Goal: Task Accomplishment & Management: Use online tool/utility

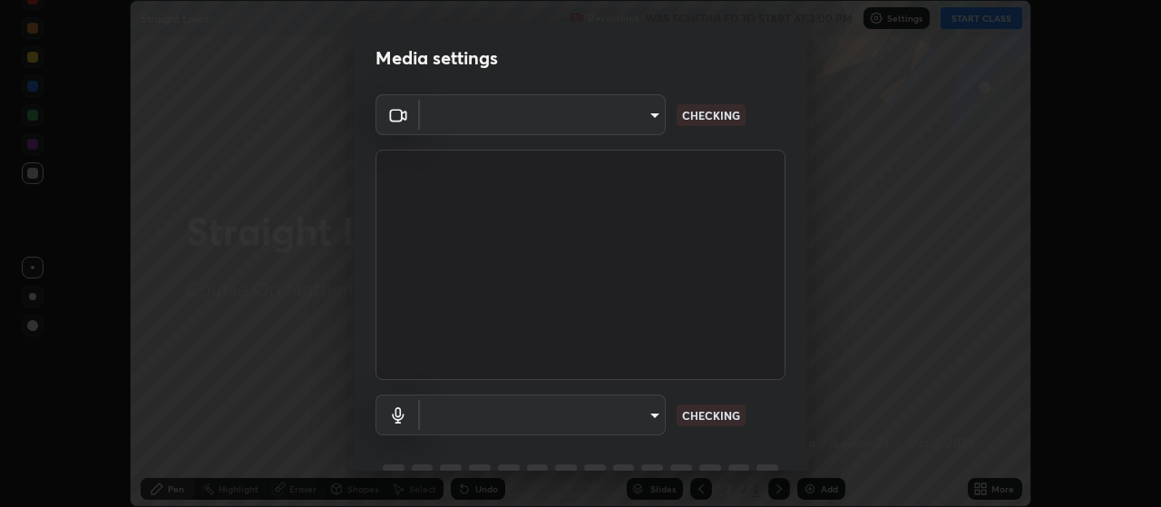
scroll to position [88, 0]
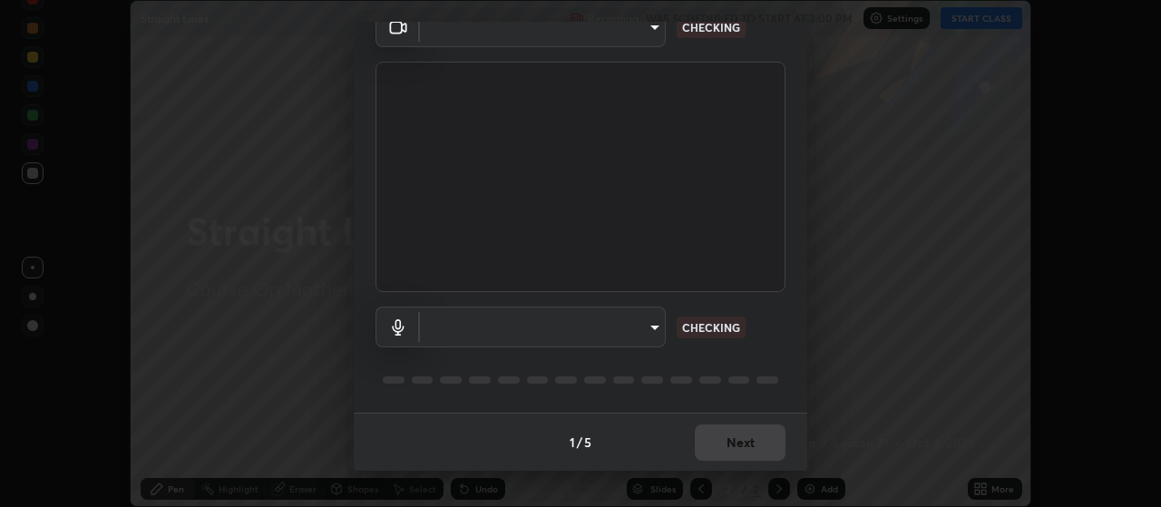
type input "3e5056c2a5089135895bc4c4a255db0b70d8554b8403b25f22c45efb2ce91884"
click at [638, 333] on body "Erase all Straight Lines Recording WAS SCHEDULED TO START AT 3:00 PM Settings S…" at bounding box center [580, 253] width 1161 height 507
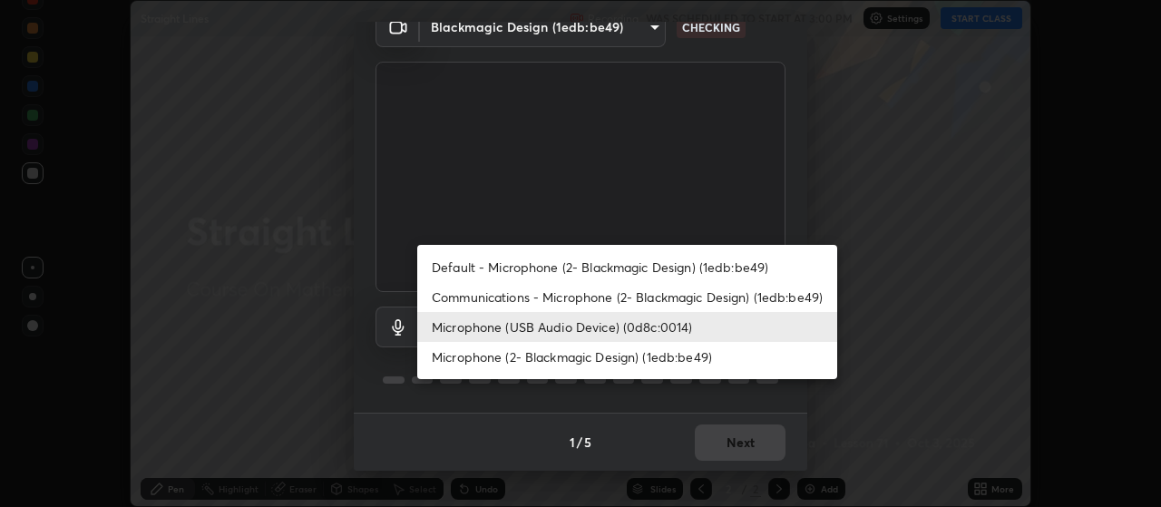
click at [616, 300] on li "Communications - Microphone (2- Blackmagic Design) (1edb:be49)" at bounding box center [627, 297] width 420 height 30
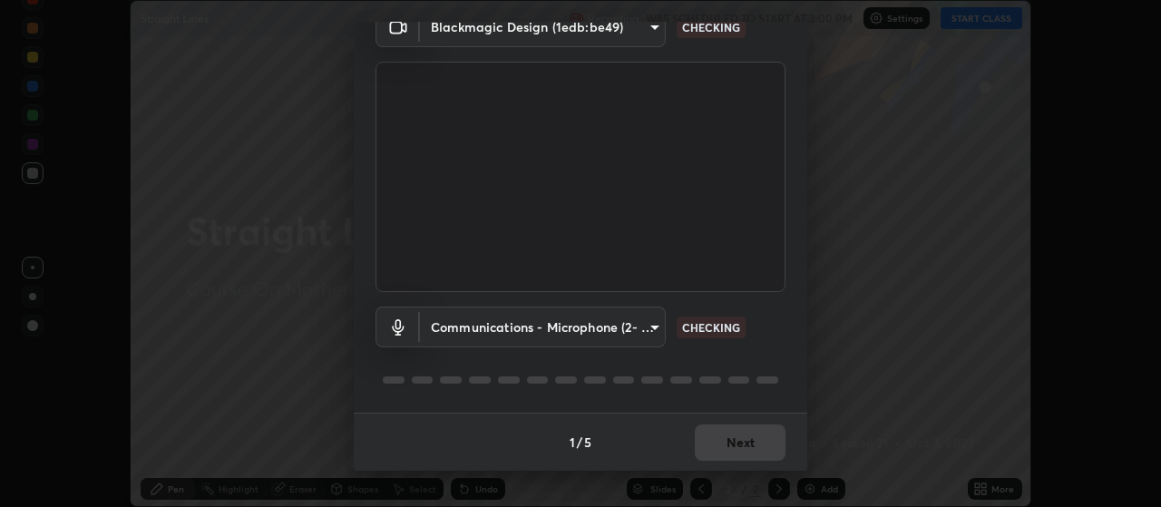
click at [616, 331] on body "Erase all Straight Lines Recording WAS SCHEDULED TO START AT 3:00 PM Settings S…" at bounding box center [580, 253] width 1161 height 507
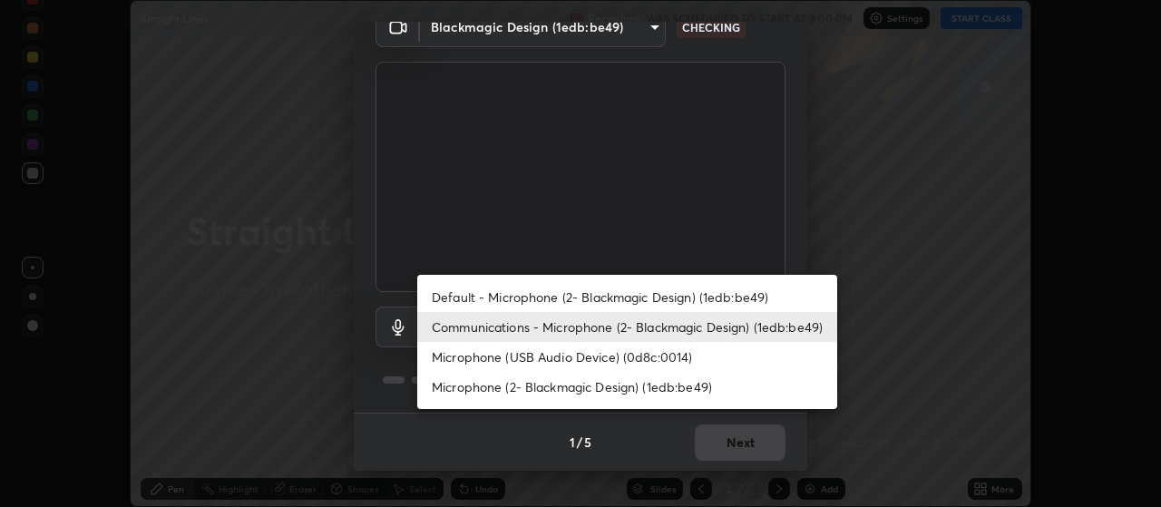
click at [636, 355] on li "Microphone (USB Audio Device) (0d8c:0014)" at bounding box center [627, 357] width 420 height 30
type input "59a2f7d3e3ff76d48a9e38036df9e67befd3407334716a6d87dab12f344bb213"
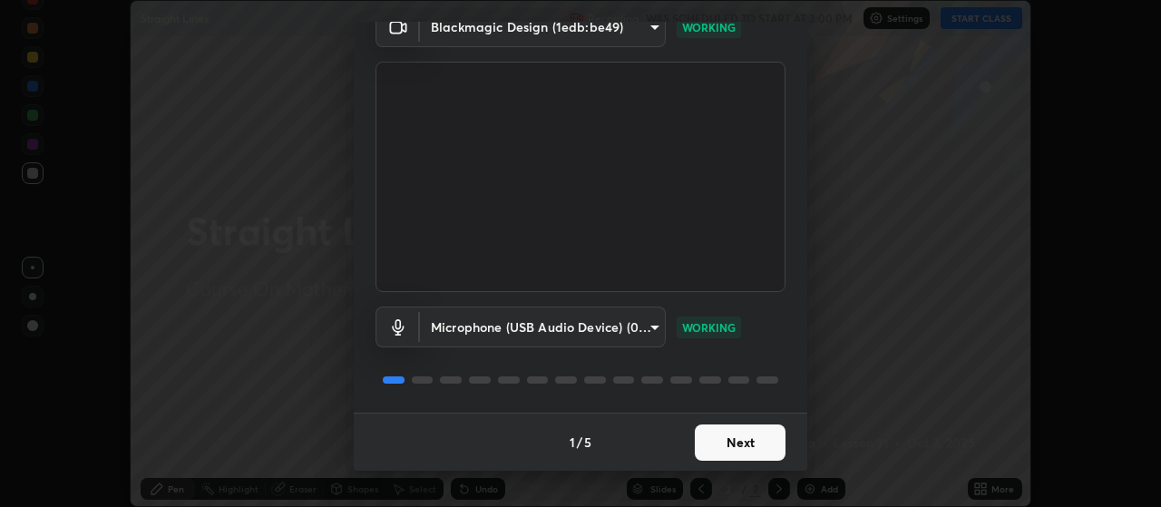
click at [733, 448] on button "Next" at bounding box center [740, 442] width 91 height 36
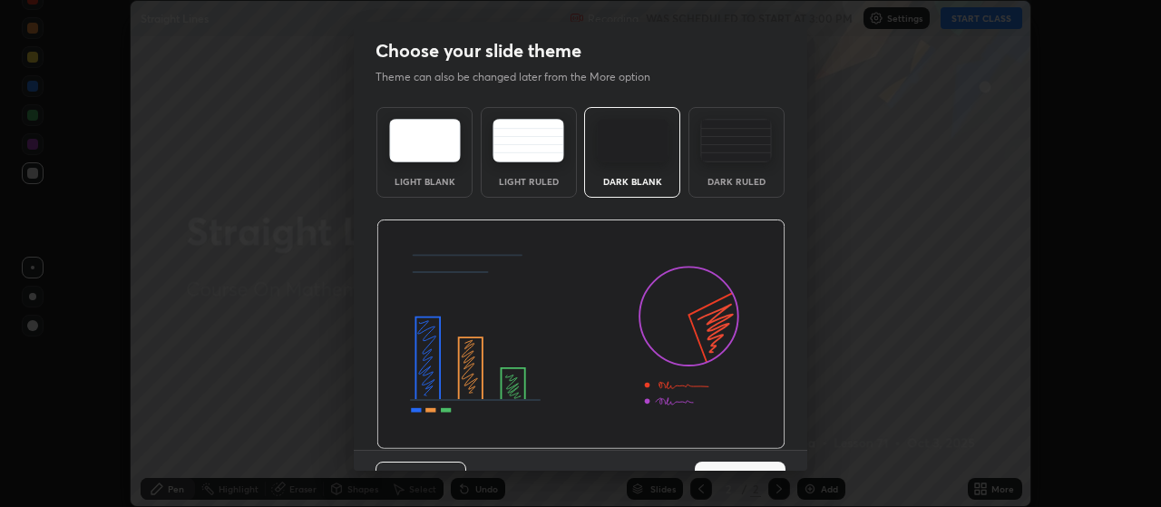
click at [743, 439] on img at bounding box center [580, 334] width 409 height 230
click at [753, 444] on img at bounding box center [580, 334] width 409 height 230
click at [762, 441] on img at bounding box center [580, 334] width 409 height 230
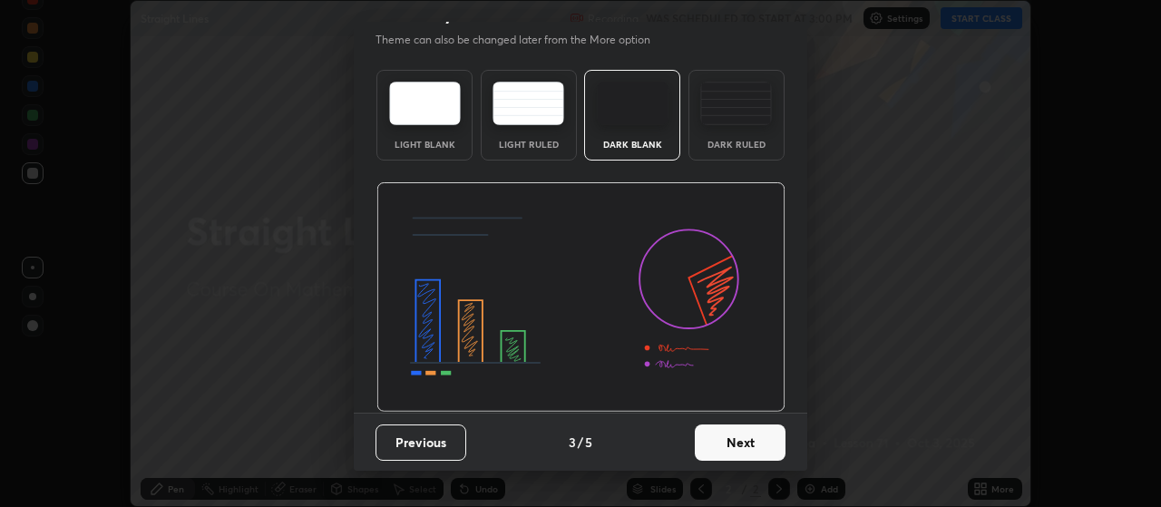
click at [744, 442] on button "Next" at bounding box center [740, 442] width 91 height 36
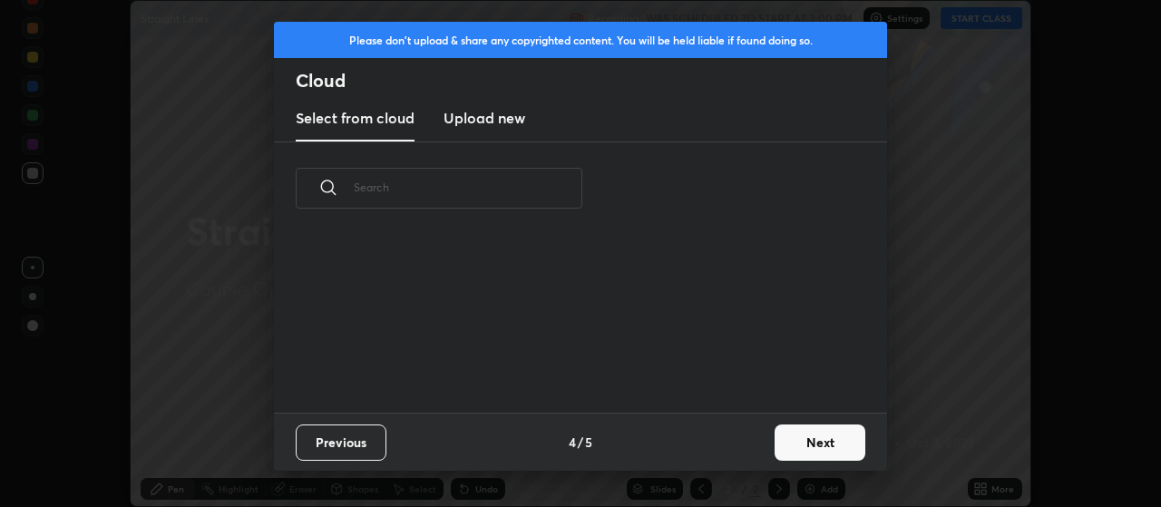
click at [751, 456] on div "Previous 4 / 5 Next" at bounding box center [580, 442] width 613 height 58
click at [776, 454] on button "Next" at bounding box center [819, 442] width 91 height 36
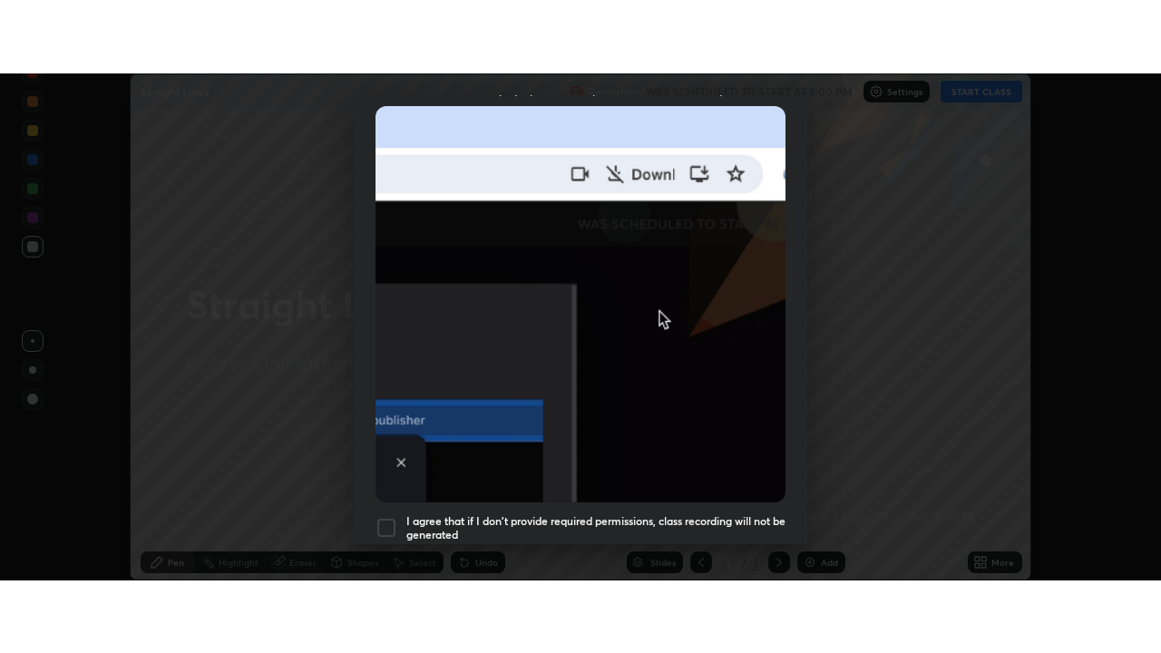
scroll to position [458, 0]
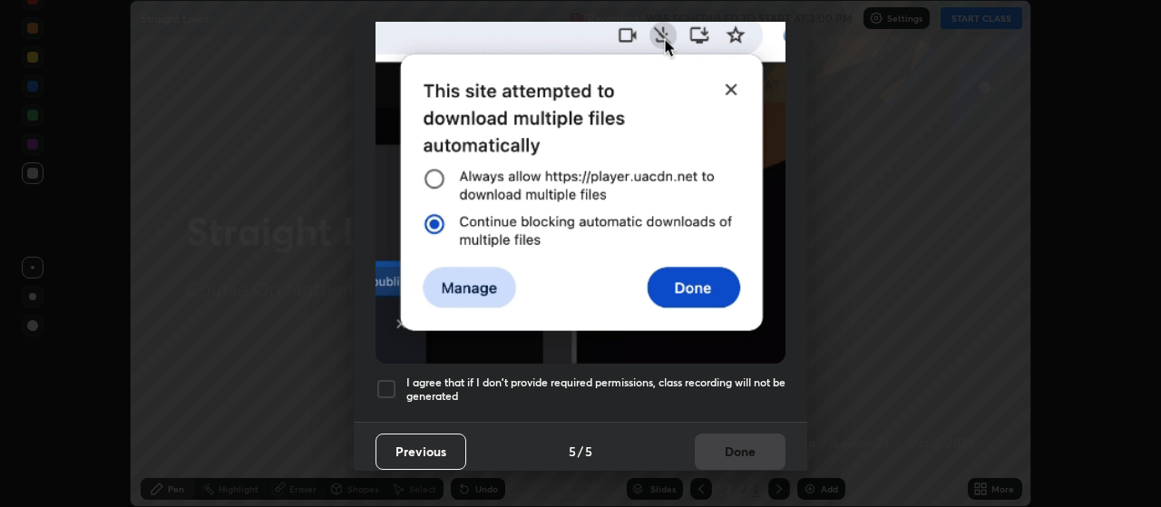
click at [720, 380] on h5 "I agree that if I don't provide required permissions, class recording will not …" at bounding box center [595, 389] width 379 height 28
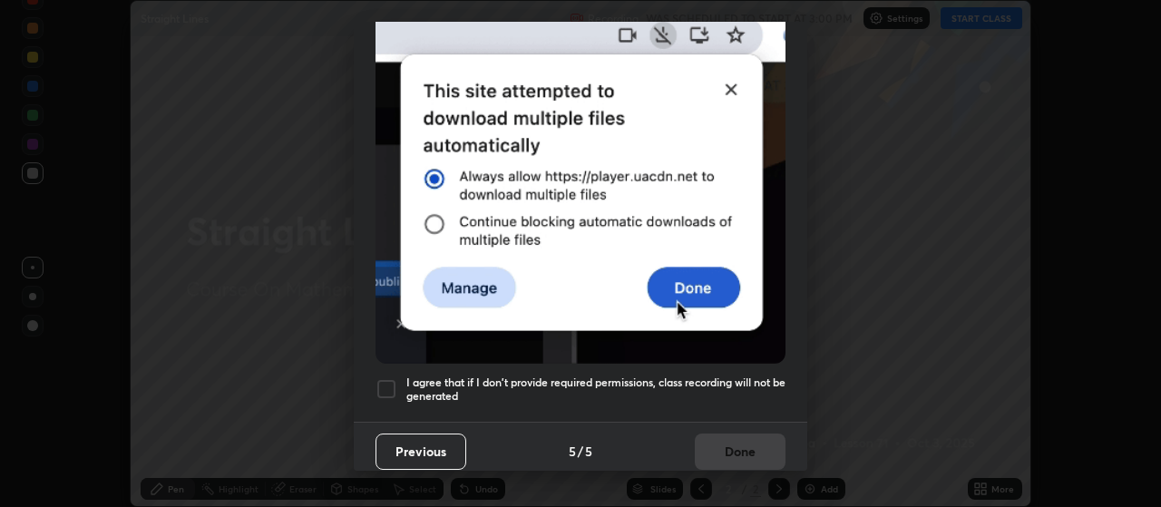
click at [725, 444] on button "Done" at bounding box center [740, 451] width 91 height 36
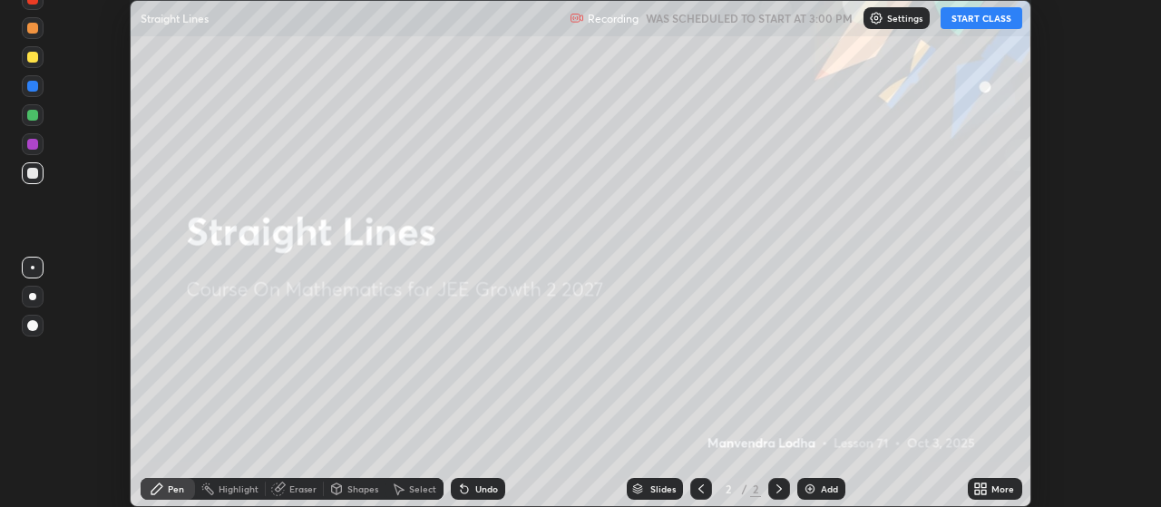
click at [986, 490] on icon at bounding box center [984, 492] width 5 height 5
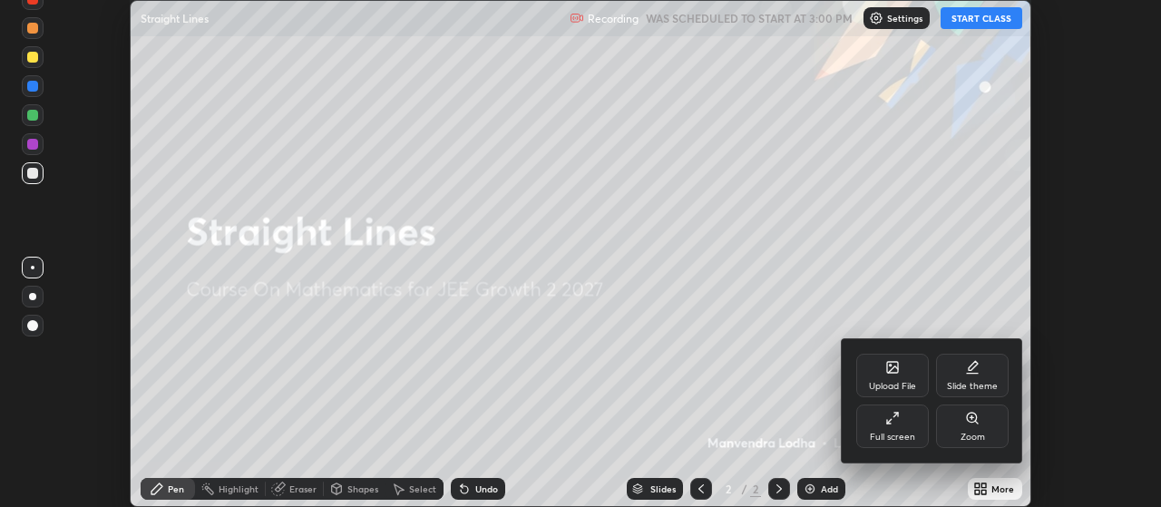
click at [908, 445] on div "Full screen" at bounding box center [892, 426] width 73 height 44
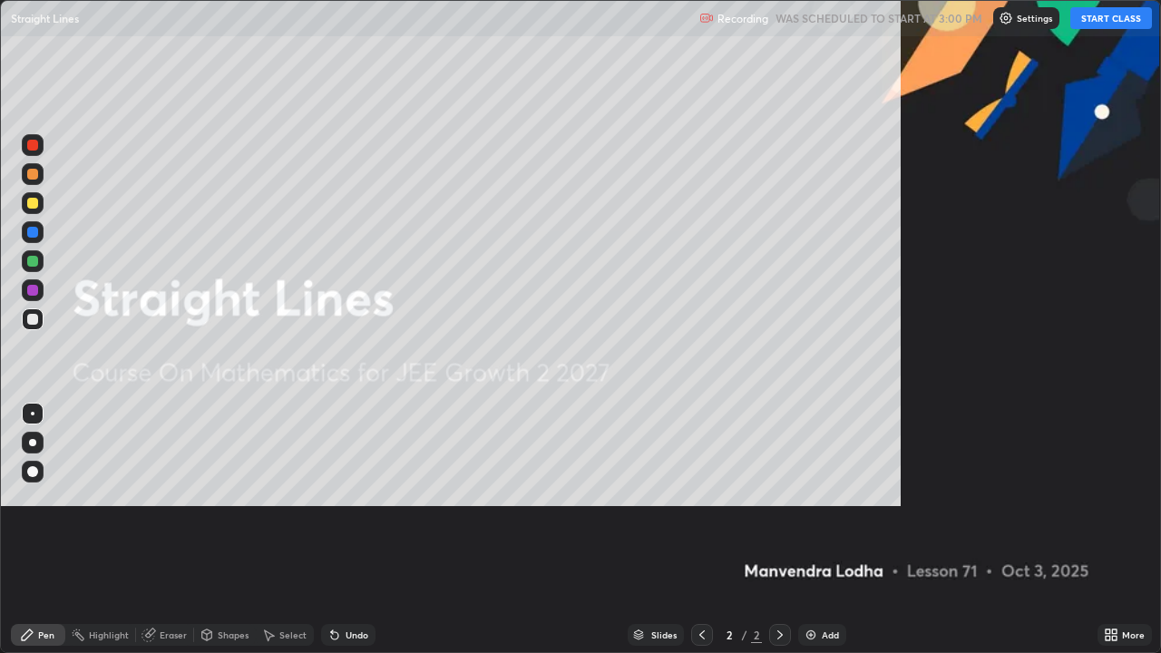
scroll to position [653, 1161]
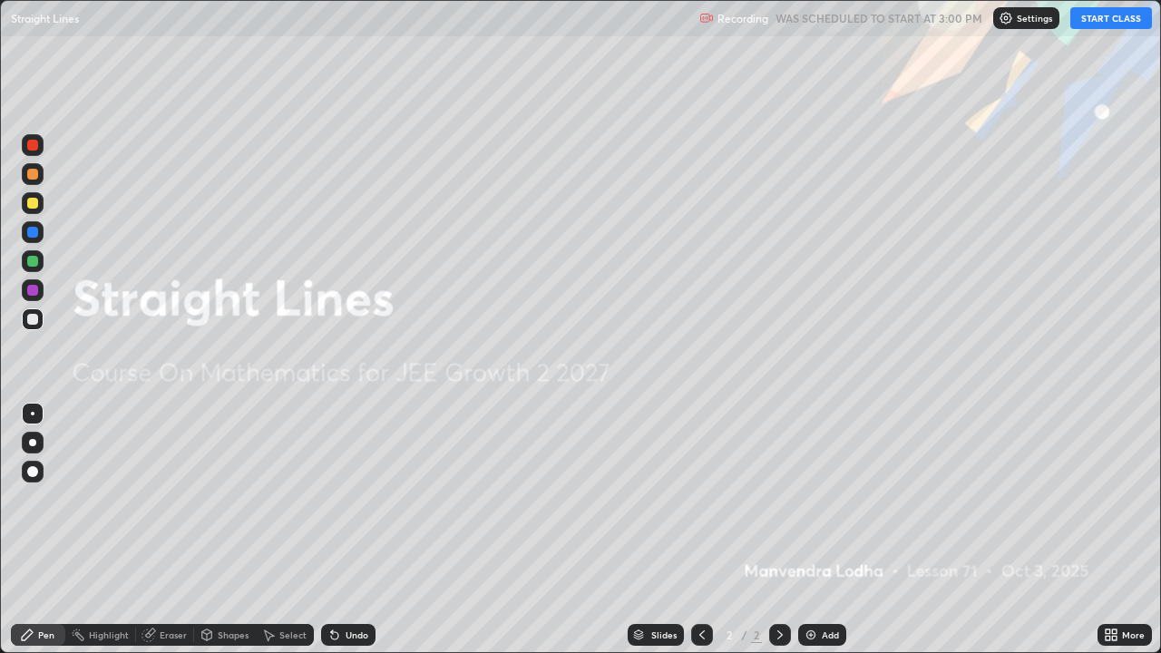
click at [1104, 19] on button "START CLASS" at bounding box center [1111, 18] width 82 height 22
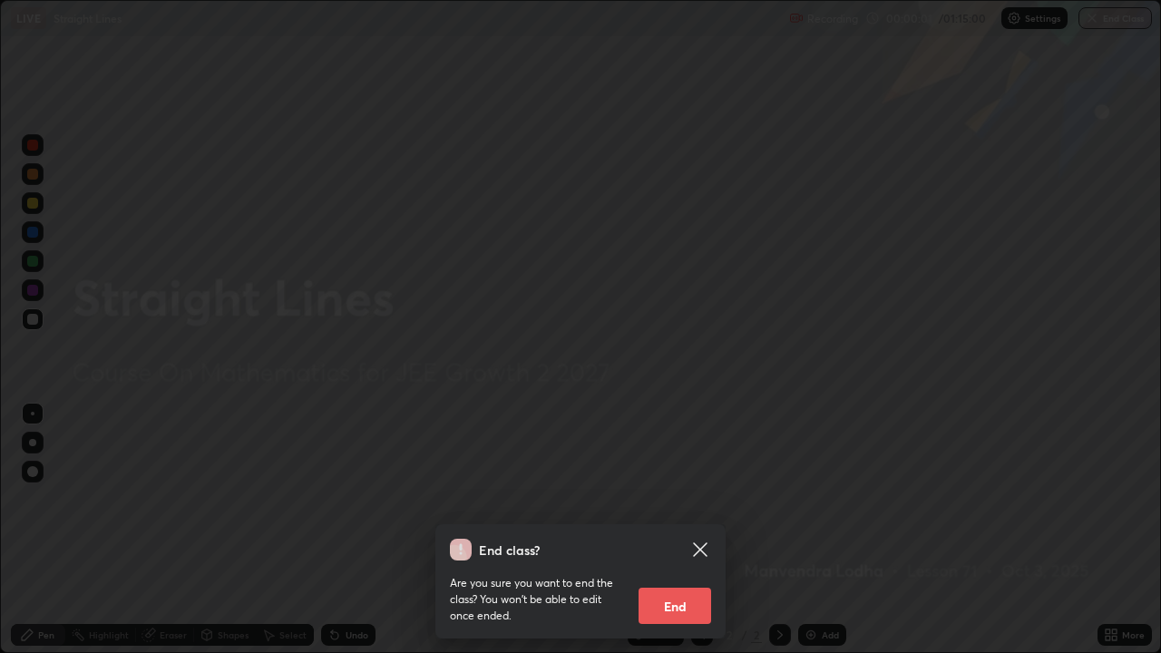
click at [699, 506] on icon at bounding box center [700, 550] width 22 height 22
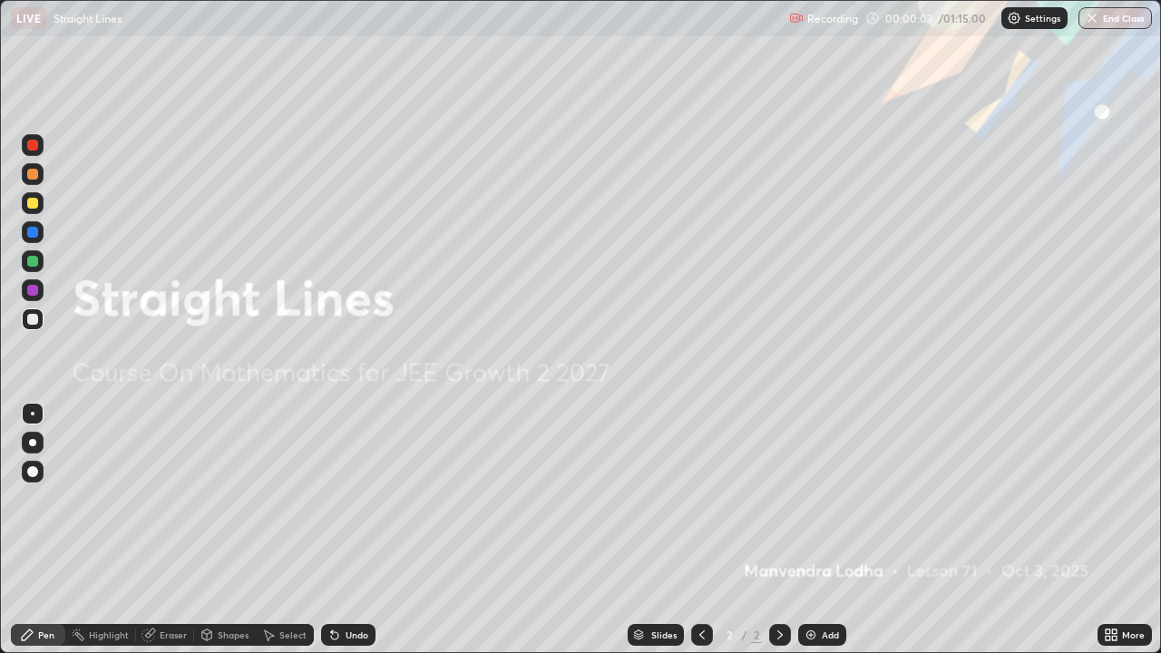
click at [820, 506] on div "Add" at bounding box center [822, 635] width 48 height 22
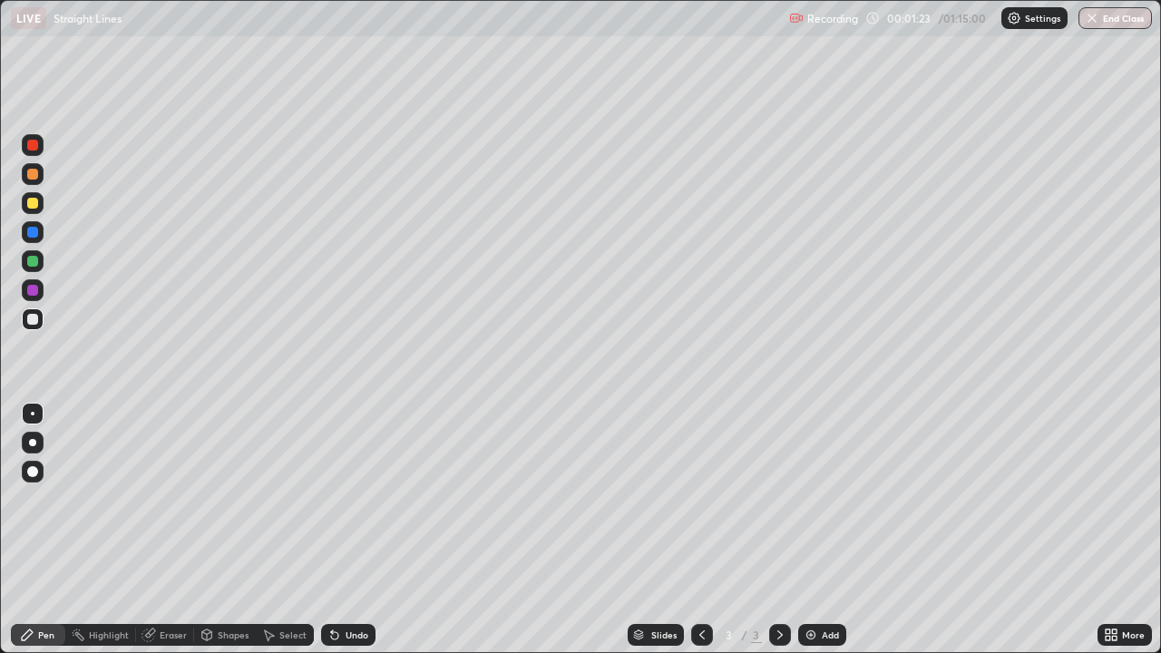
click at [34, 203] on div at bounding box center [32, 203] width 11 height 11
click at [34, 319] on div at bounding box center [32, 319] width 11 height 11
click at [34, 203] on div at bounding box center [32, 203] width 11 height 11
click at [34, 260] on div at bounding box center [32, 261] width 11 height 11
click at [40, 318] on div at bounding box center [33, 319] width 22 height 22
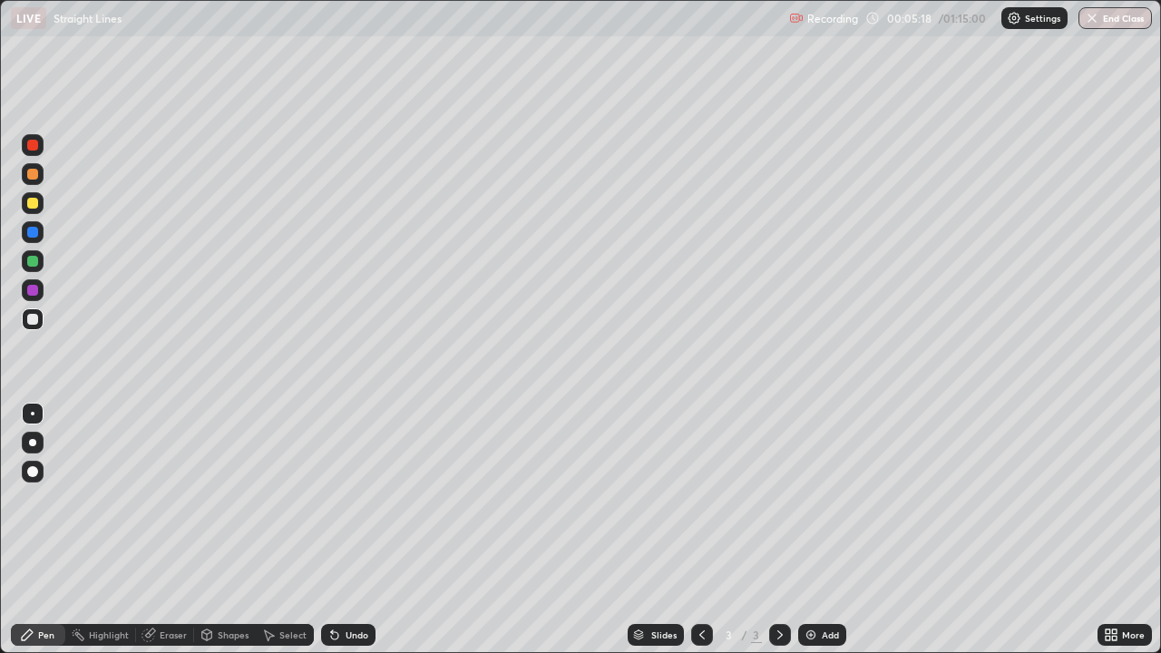
click at [818, 506] on div "Add" at bounding box center [822, 635] width 48 height 22
click at [34, 203] on div at bounding box center [32, 203] width 11 height 11
click at [822, 506] on div "Add" at bounding box center [829, 634] width 17 height 9
click at [34, 321] on div at bounding box center [32, 319] width 11 height 11
click at [811, 506] on div "Add" at bounding box center [822, 635] width 48 height 22
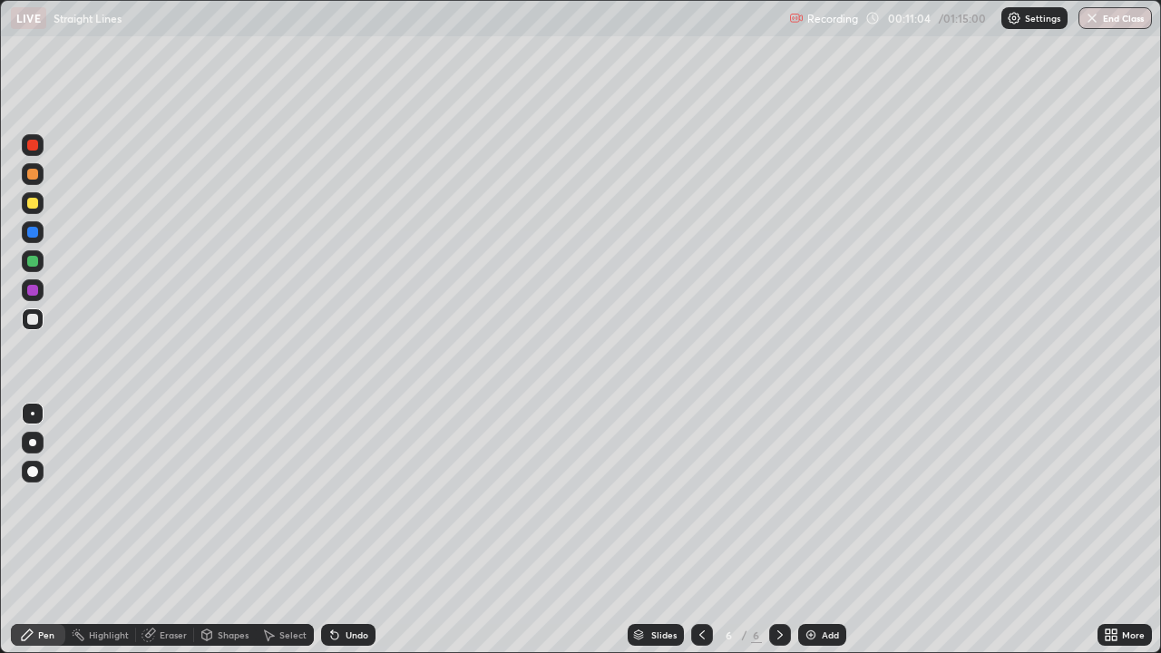
click at [333, 506] on icon at bounding box center [334, 635] width 7 height 7
click at [328, 506] on div "Undo" at bounding box center [348, 635] width 54 height 22
click at [691, 506] on div at bounding box center [702, 635] width 22 height 22
click at [778, 506] on icon at bounding box center [779, 634] width 15 height 15
click at [817, 506] on div "Add" at bounding box center [822, 635] width 48 height 22
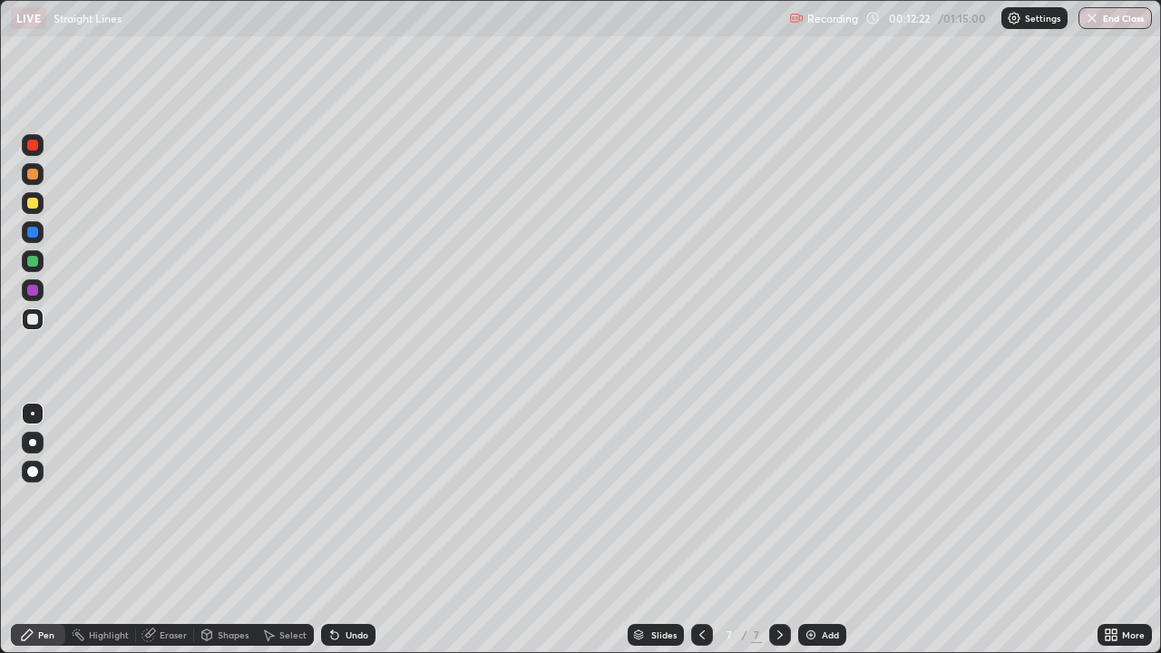
click at [41, 208] on div at bounding box center [33, 203] width 22 height 22
click at [36, 323] on div at bounding box center [32, 319] width 11 height 11
click at [355, 506] on div "Undo" at bounding box center [356, 634] width 23 height 9
click at [42, 296] on div at bounding box center [33, 290] width 22 height 22
click at [361, 506] on div "Undo" at bounding box center [356, 634] width 23 height 9
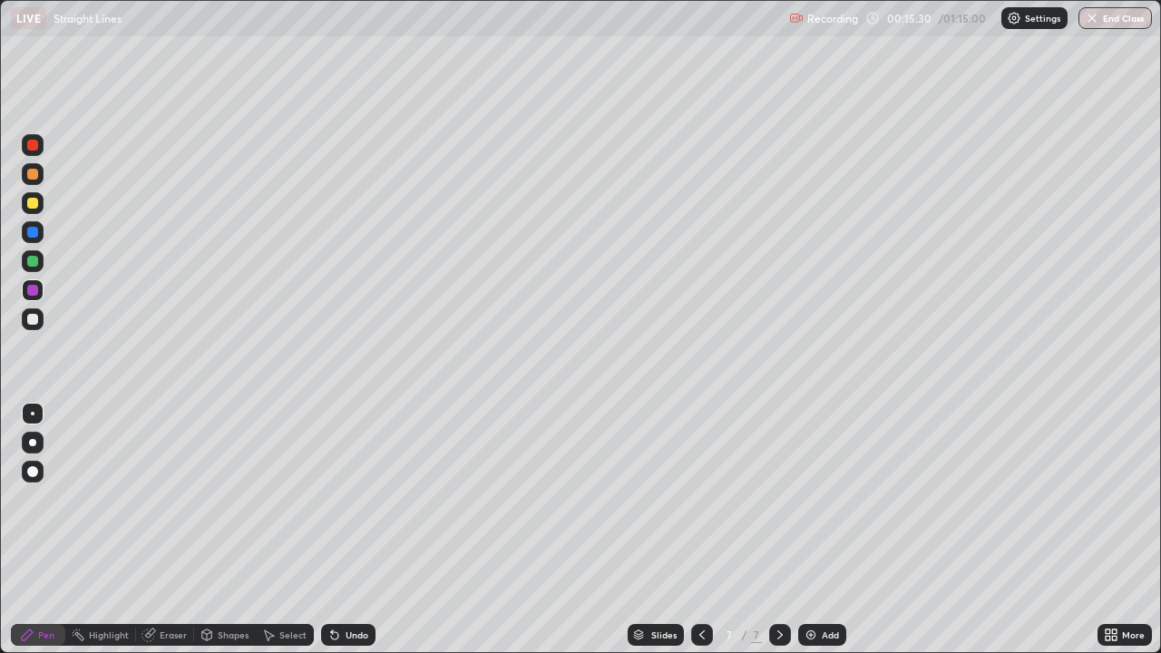
click at [361, 506] on div "Undo" at bounding box center [348, 635] width 54 height 22
click at [816, 506] on img at bounding box center [810, 634] width 15 height 15
click at [34, 203] on div at bounding box center [32, 203] width 11 height 11
click at [332, 506] on icon at bounding box center [334, 635] width 7 height 7
click at [42, 312] on div at bounding box center [33, 319] width 22 height 22
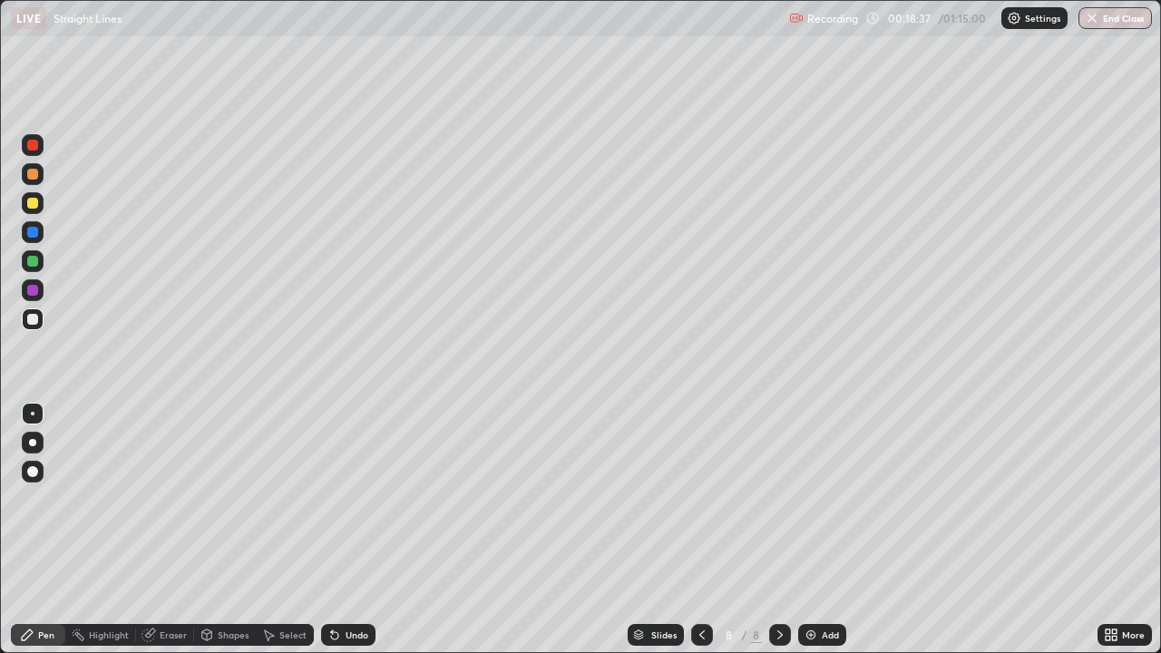
click at [34, 261] on div at bounding box center [32, 261] width 11 height 11
click at [41, 293] on div at bounding box center [33, 290] width 22 height 22
click at [340, 506] on div "Undo" at bounding box center [348, 635] width 54 height 22
click at [345, 506] on div "Undo" at bounding box center [356, 634] width 23 height 9
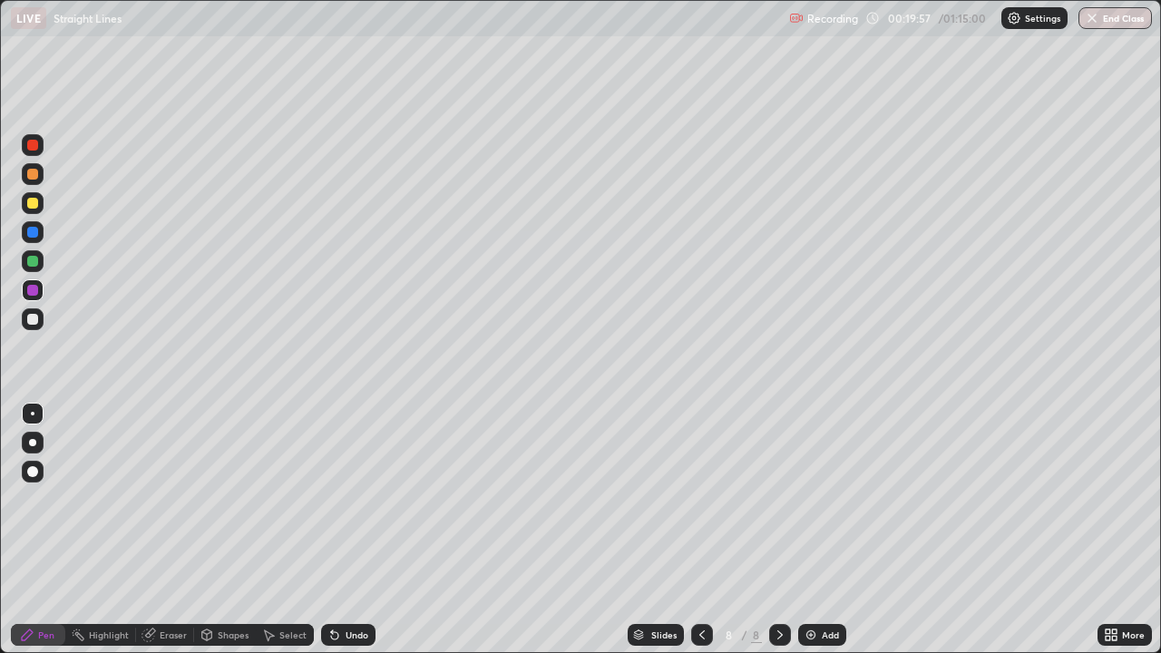
click at [36, 202] on div at bounding box center [32, 203] width 11 height 11
click at [356, 506] on div "Undo" at bounding box center [356, 634] width 23 height 9
click at [811, 506] on img at bounding box center [810, 634] width 15 height 15
click at [34, 206] on div at bounding box center [32, 203] width 11 height 11
click at [356, 506] on div "Undo" at bounding box center [348, 635] width 54 height 22
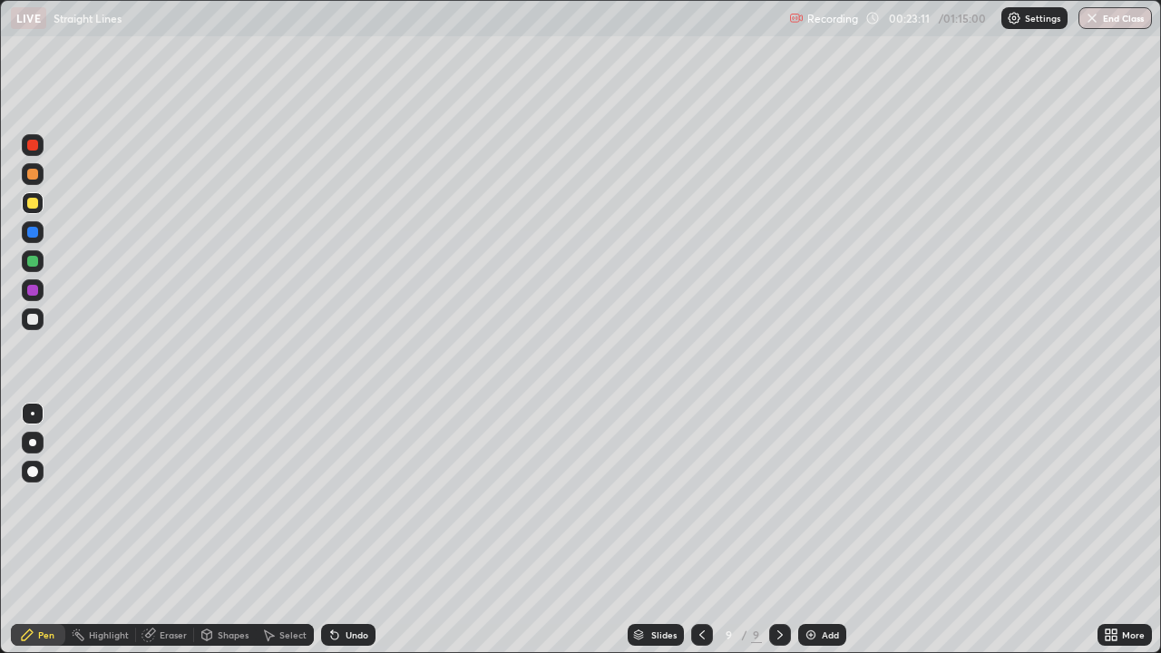
click at [42, 321] on div at bounding box center [33, 319] width 22 height 22
click at [33, 258] on div at bounding box center [32, 261] width 11 height 11
click at [705, 506] on icon at bounding box center [702, 634] width 15 height 15
click at [778, 506] on icon at bounding box center [779, 634] width 15 height 15
click at [34, 319] on div at bounding box center [32, 319] width 11 height 11
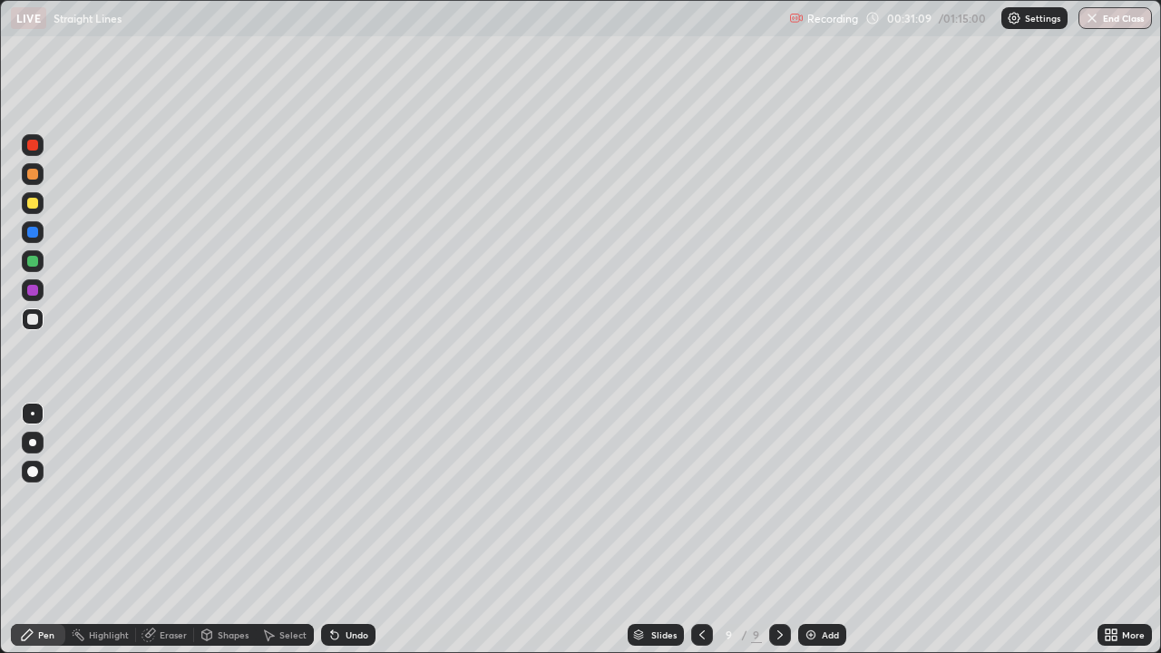
click at [825, 506] on div "Add" at bounding box center [829, 634] width 17 height 9
click at [34, 260] on div at bounding box center [32, 261] width 11 height 11
click at [363, 506] on div "Undo" at bounding box center [356, 634] width 23 height 9
click at [826, 506] on div "Add" at bounding box center [829, 634] width 17 height 9
click at [40, 204] on div at bounding box center [33, 203] width 22 height 22
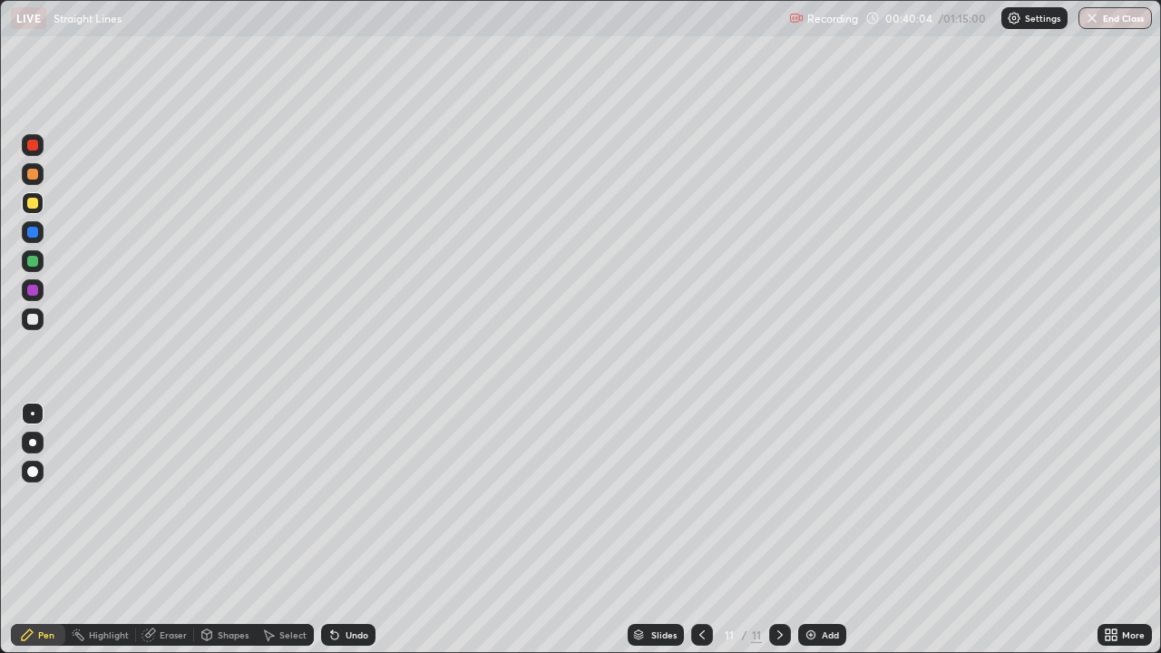
click at [350, 506] on div "Undo" at bounding box center [356, 634] width 23 height 9
click at [354, 506] on div "Undo" at bounding box center [356, 634] width 23 height 9
click at [37, 260] on div at bounding box center [32, 261] width 11 height 11
click at [33, 321] on div at bounding box center [32, 319] width 11 height 11
click at [821, 506] on div "Add" at bounding box center [829, 634] width 17 height 9
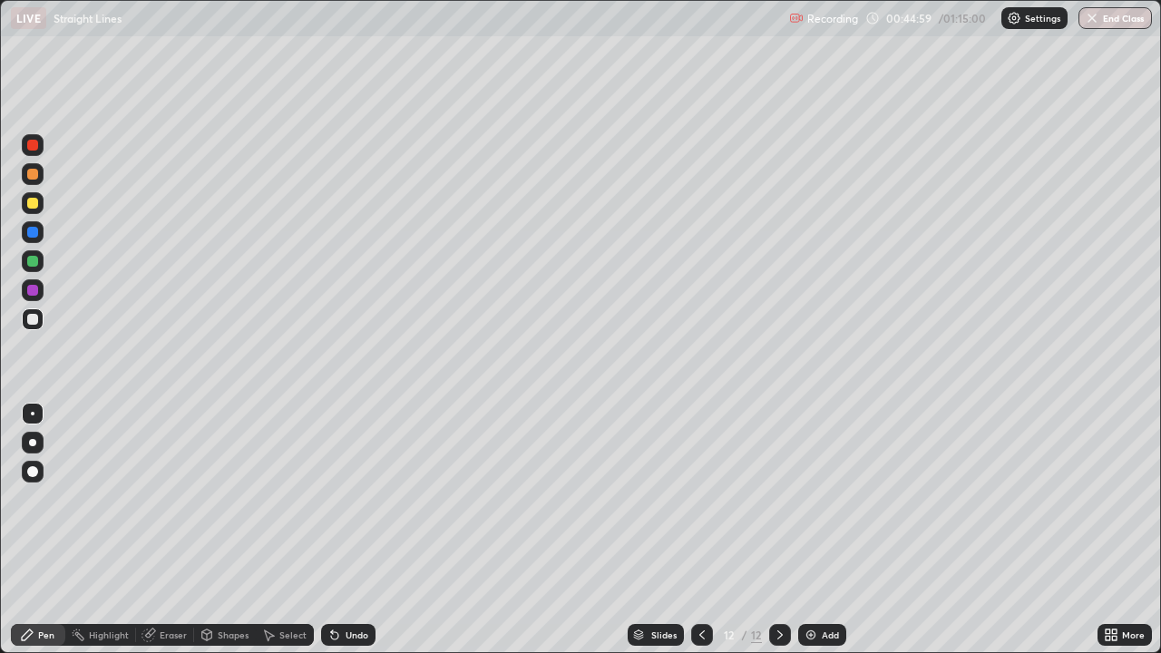
click at [35, 205] on div at bounding box center [32, 203] width 11 height 11
click at [342, 506] on div "Undo" at bounding box center [348, 635] width 54 height 22
click at [41, 322] on div at bounding box center [33, 319] width 22 height 22
click at [36, 201] on div at bounding box center [32, 203] width 11 height 11
click at [41, 322] on div at bounding box center [33, 319] width 22 height 22
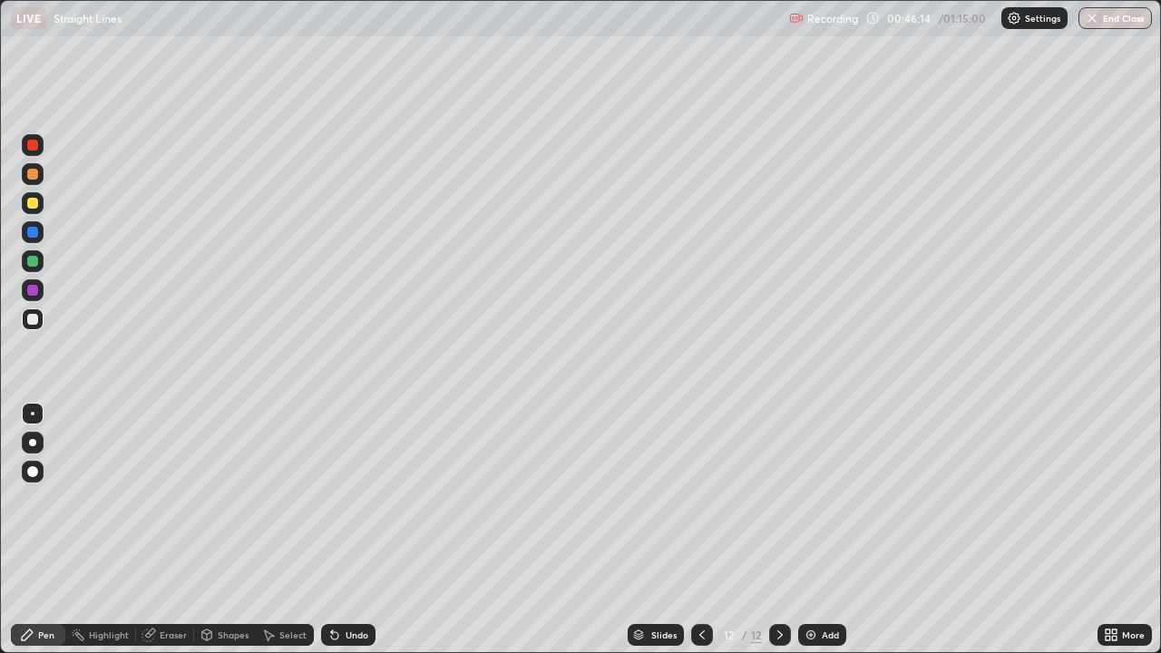
click at [34, 260] on div at bounding box center [32, 261] width 11 height 11
click at [40, 291] on div at bounding box center [33, 290] width 22 height 22
click at [355, 506] on div "Undo" at bounding box center [356, 634] width 23 height 9
click at [362, 506] on div "Undo" at bounding box center [348, 635] width 54 height 22
click at [365, 506] on div "Undo" at bounding box center [348, 635] width 54 height 22
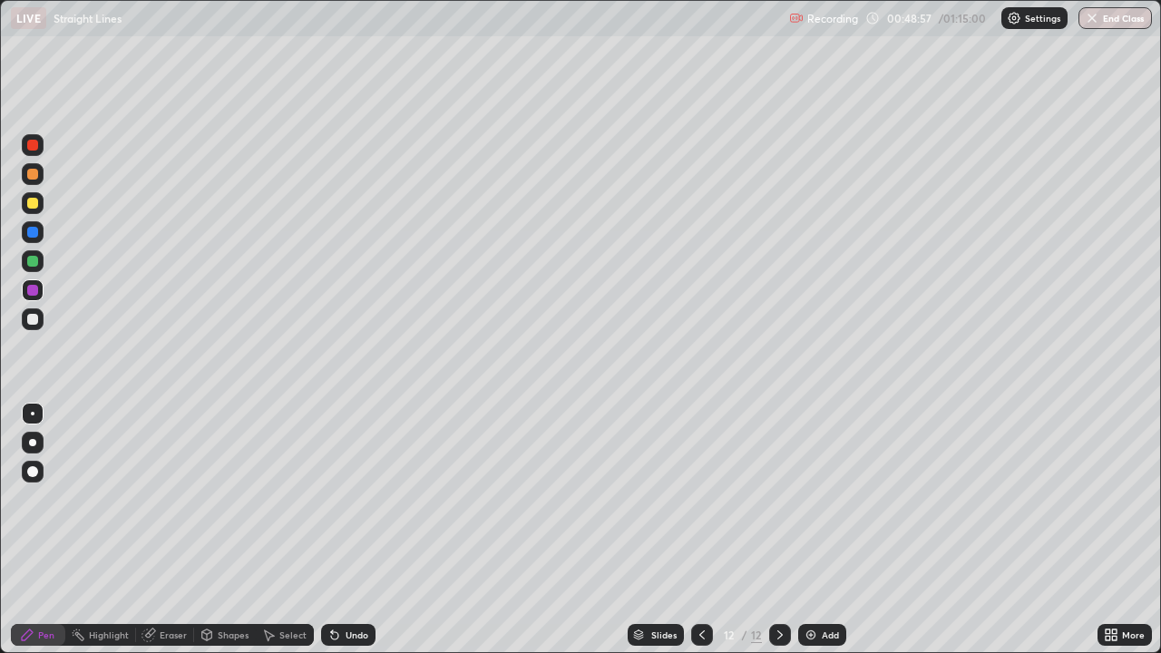
click at [365, 506] on div "Undo" at bounding box center [356, 634] width 23 height 9
click at [359, 506] on div "Undo" at bounding box center [356, 634] width 23 height 9
click at [365, 506] on div "Undo" at bounding box center [348, 635] width 54 height 22
click at [362, 506] on div "Undo" at bounding box center [348, 635] width 54 height 22
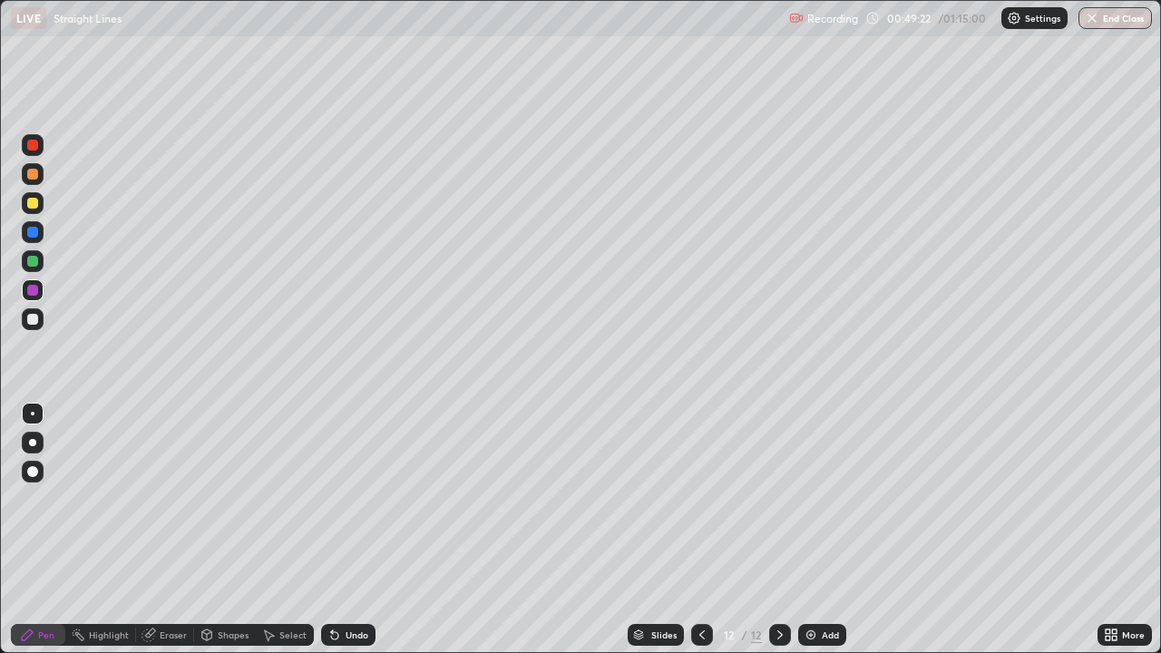
click at [170, 506] on div "Eraser" at bounding box center [173, 634] width 27 height 9
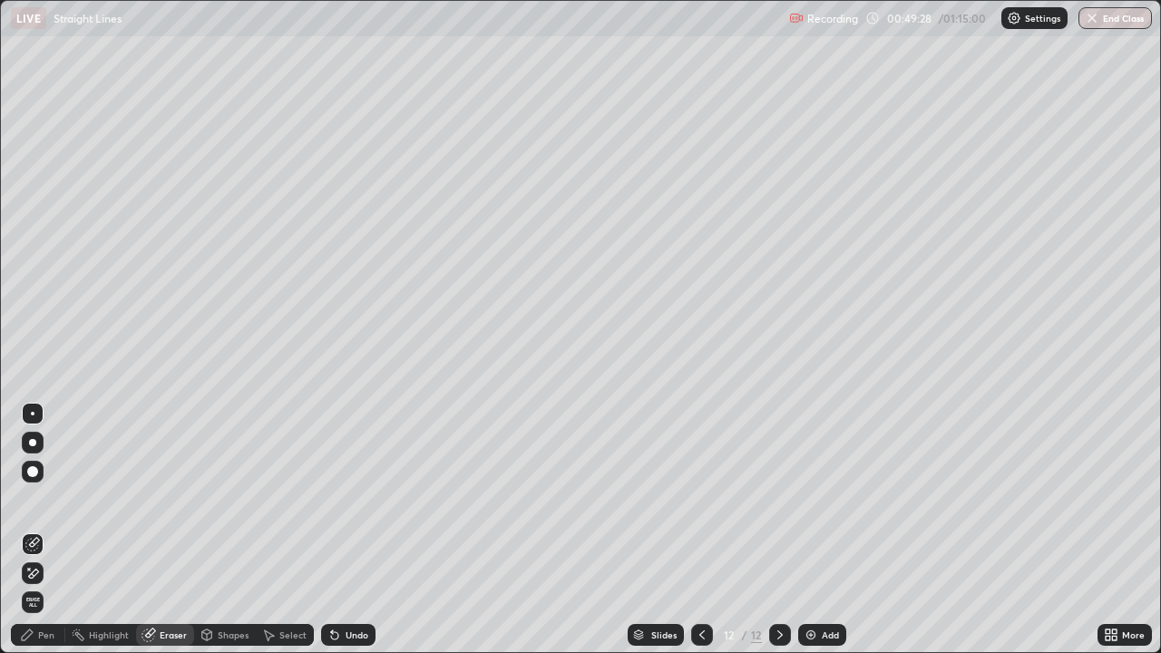
click at [51, 506] on div "Pen" at bounding box center [46, 634] width 16 height 9
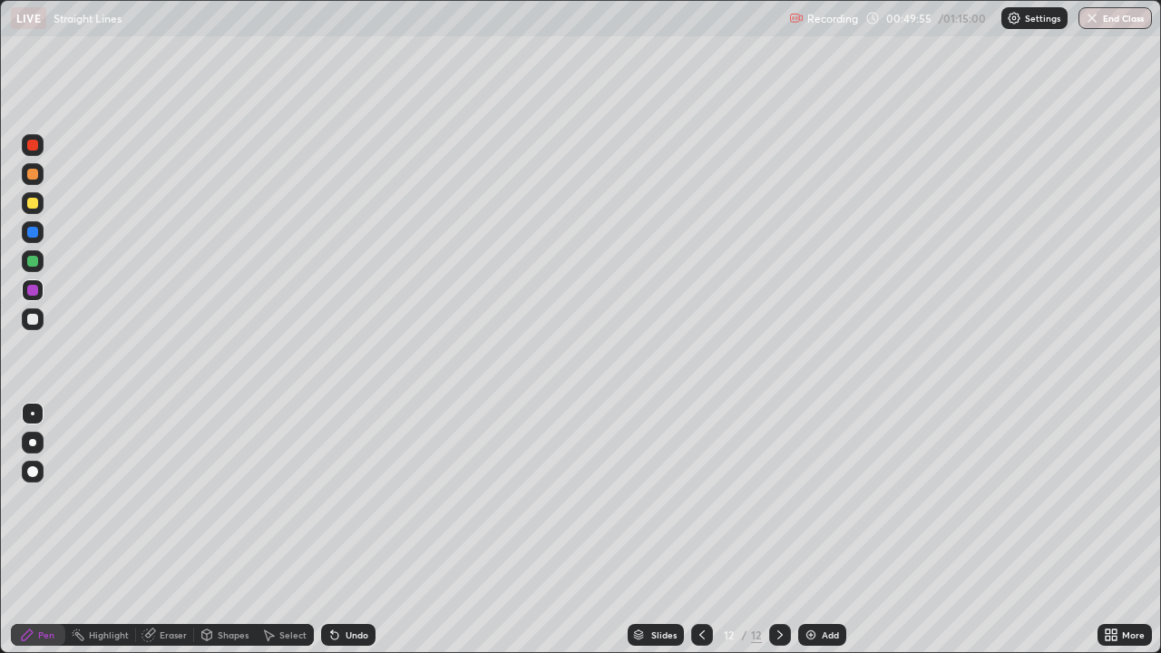
click at [30, 319] on div at bounding box center [32, 319] width 11 height 11
click at [823, 506] on div "Add" at bounding box center [829, 634] width 17 height 9
click at [35, 205] on div at bounding box center [32, 203] width 11 height 11
click at [181, 506] on div "Eraser" at bounding box center [173, 634] width 27 height 9
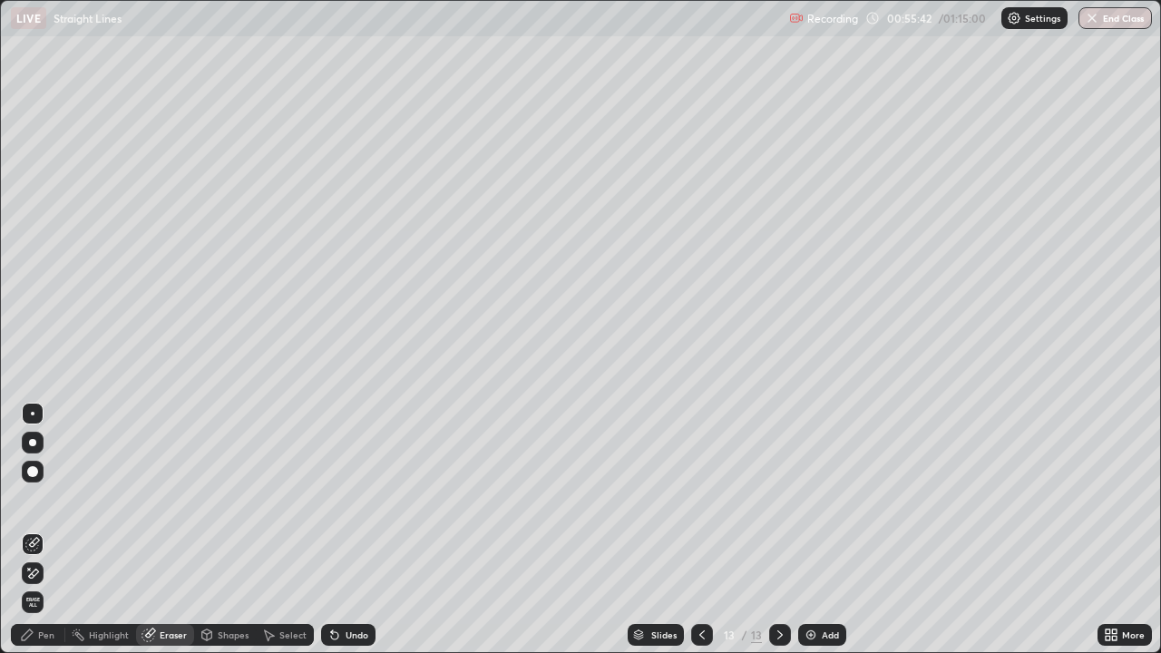
click at [48, 506] on div "Pen" at bounding box center [46, 634] width 16 height 9
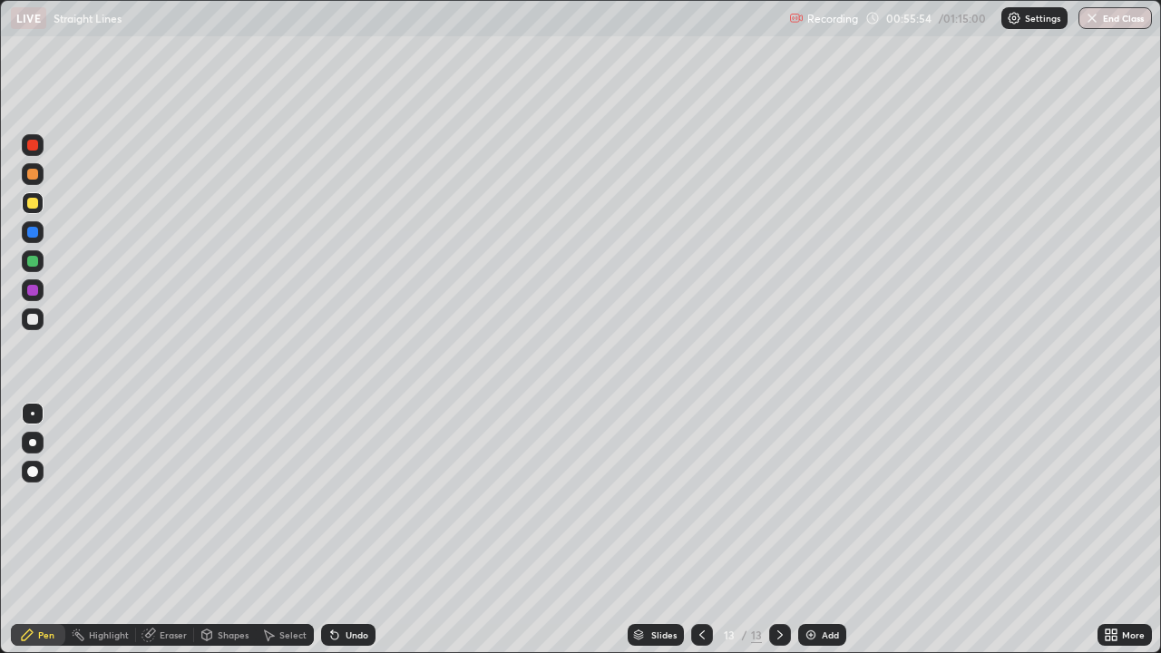
click at [360, 506] on div "Undo" at bounding box center [348, 635] width 54 height 22
click at [823, 506] on div "Add" at bounding box center [822, 635] width 48 height 22
click at [40, 319] on div at bounding box center [33, 319] width 22 height 22
click at [37, 266] on div at bounding box center [33, 261] width 22 height 22
click at [35, 208] on div at bounding box center [32, 203] width 11 height 11
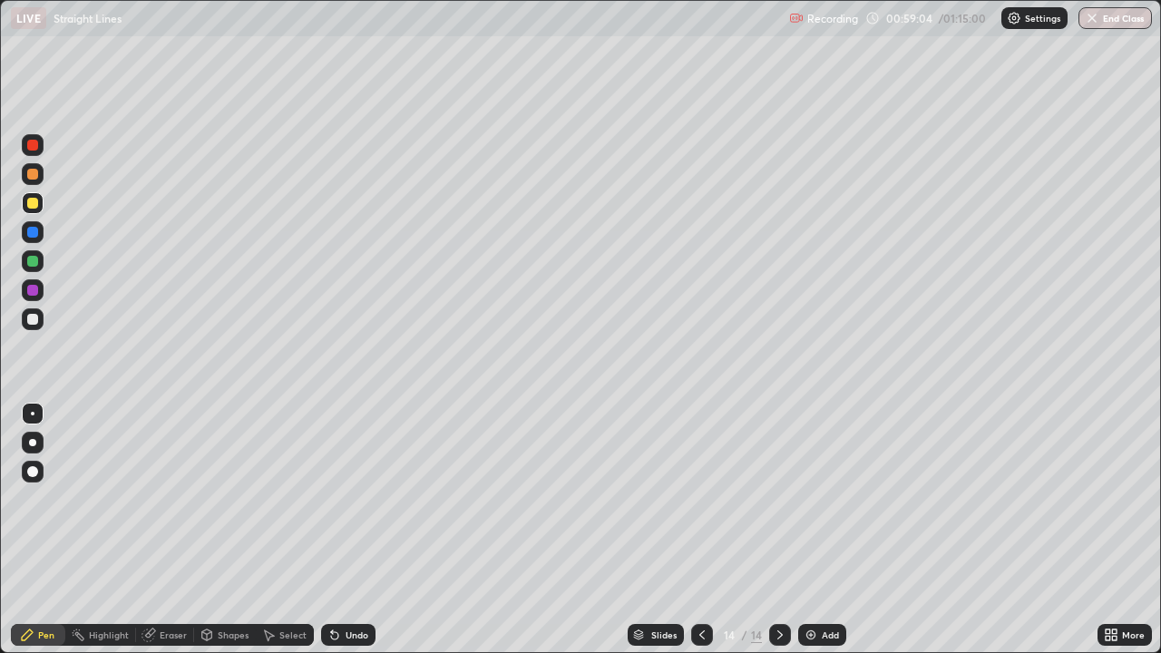
click at [41, 325] on div at bounding box center [33, 319] width 22 height 22
click at [39, 322] on div at bounding box center [33, 319] width 22 height 22
click at [37, 263] on div at bounding box center [32, 261] width 11 height 11
click at [34, 290] on div at bounding box center [32, 290] width 11 height 11
click at [39, 260] on div at bounding box center [33, 261] width 22 height 22
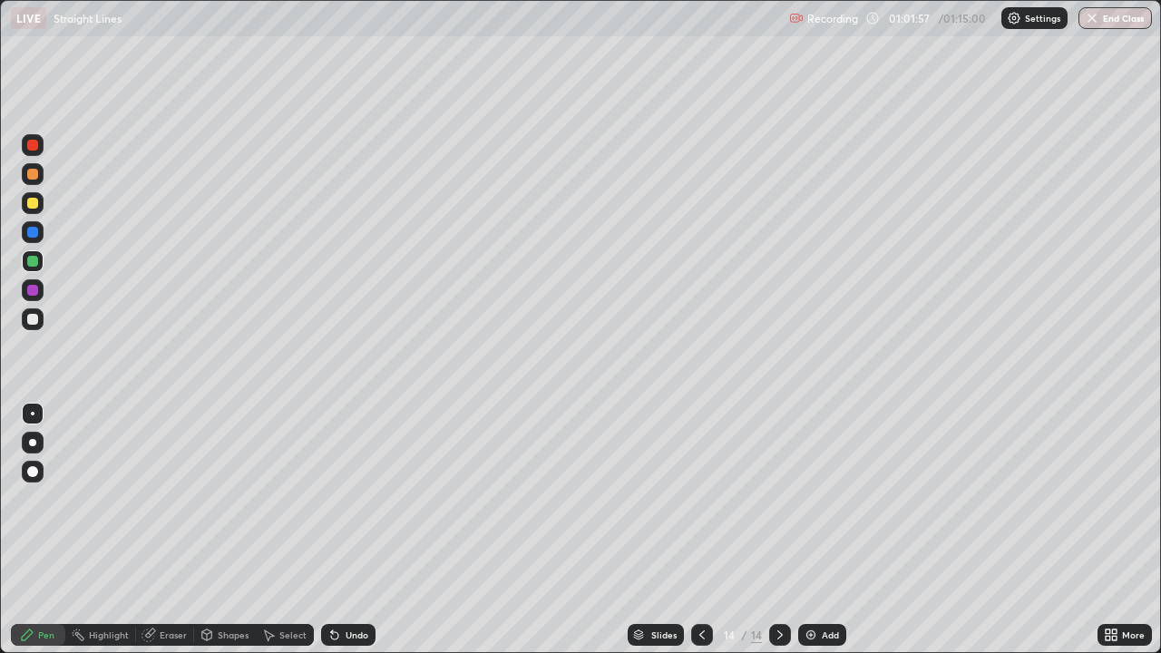
click at [42, 287] on div at bounding box center [33, 290] width 22 height 22
click at [40, 321] on div at bounding box center [33, 319] width 22 height 22
click at [817, 506] on div "Add" at bounding box center [822, 635] width 48 height 22
click at [32, 267] on div at bounding box center [33, 261] width 22 height 22
click at [40, 291] on div at bounding box center [33, 290] width 22 height 22
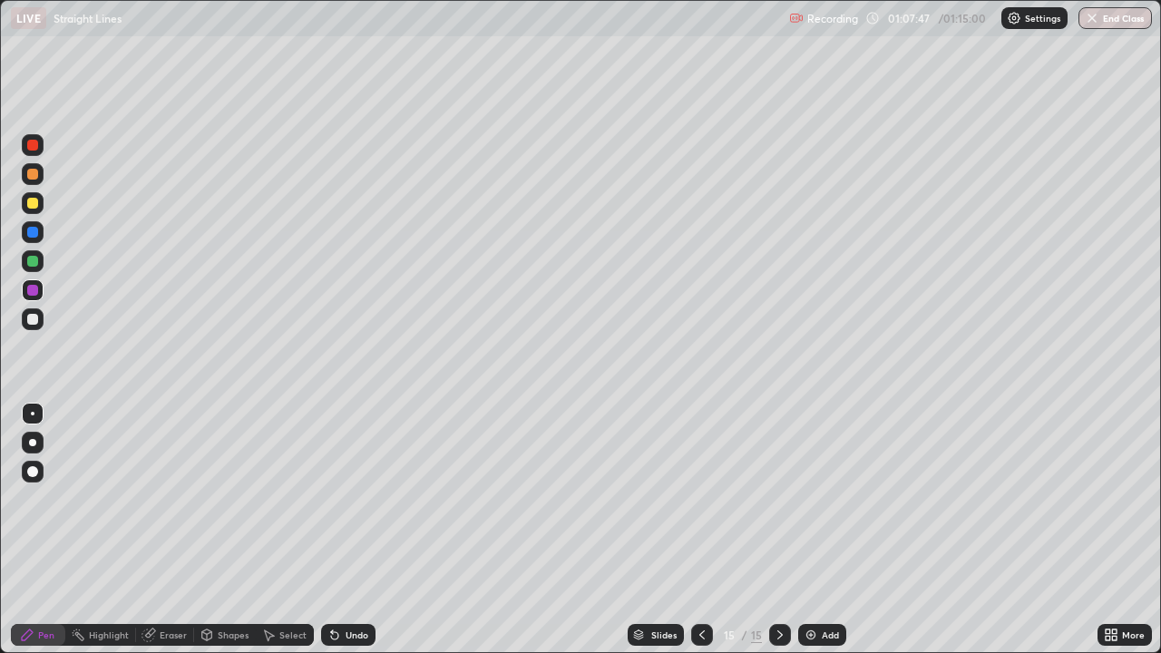
click at [825, 506] on div "Add" at bounding box center [829, 634] width 17 height 9
click at [40, 205] on div at bounding box center [33, 203] width 22 height 22
click at [331, 506] on icon at bounding box center [334, 635] width 7 height 7
click at [31, 318] on div at bounding box center [32, 319] width 11 height 11
click at [345, 506] on div "Undo" at bounding box center [348, 635] width 54 height 22
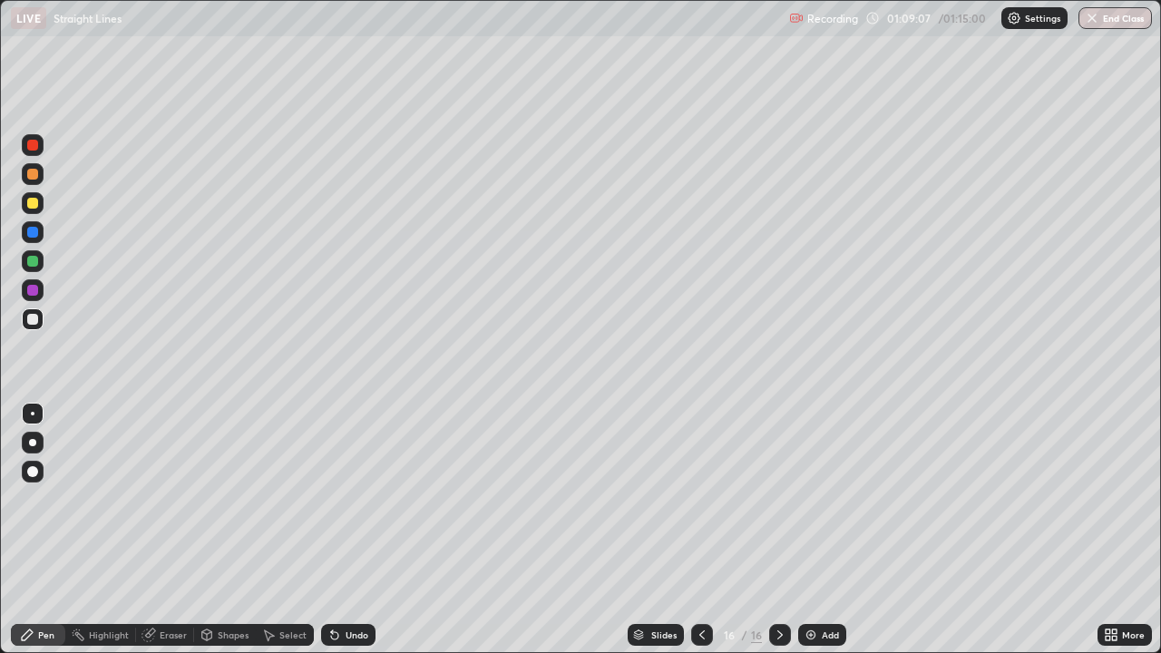
click at [346, 506] on div "Undo" at bounding box center [356, 634] width 23 height 9
click at [40, 263] on div at bounding box center [33, 261] width 22 height 22
click at [355, 506] on div "Undo" at bounding box center [356, 634] width 23 height 9
click at [353, 506] on div "Undo" at bounding box center [356, 634] width 23 height 9
click at [355, 506] on div "Undo" at bounding box center [356, 634] width 23 height 9
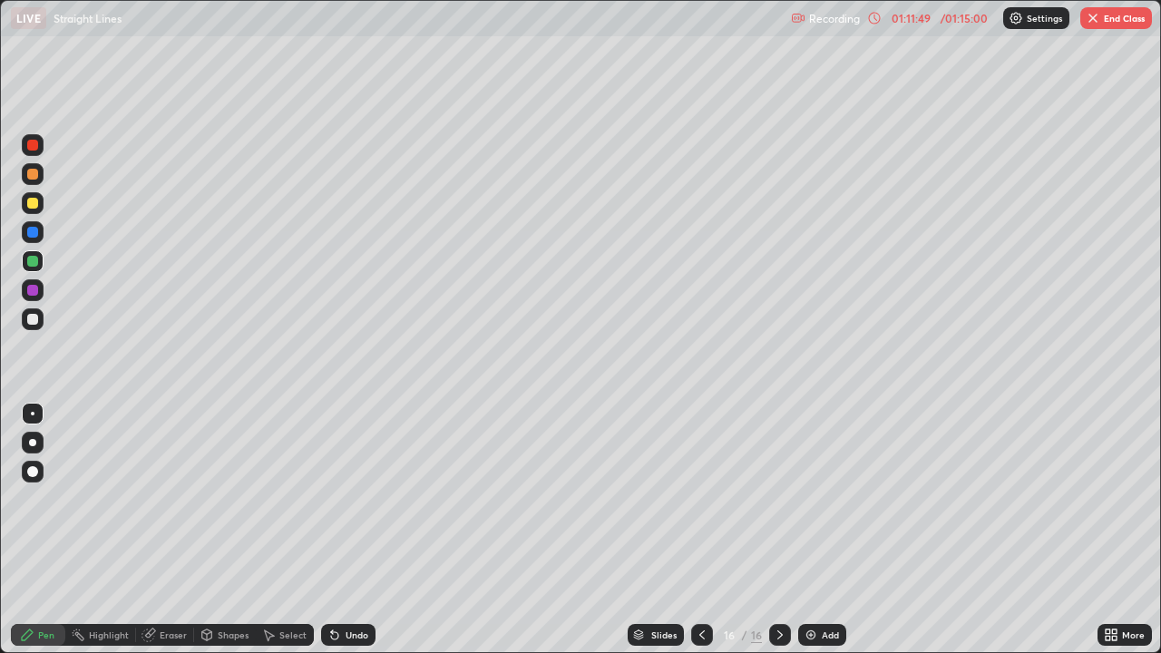
click at [356, 506] on div "Undo" at bounding box center [356, 634] width 23 height 9
click at [357, 506] on div "Undo" at bounding box center [356, 634] width 23 height 9
click at [178, 506] on div "Eraser" at bounding box center [173, 634] width 27 height 9
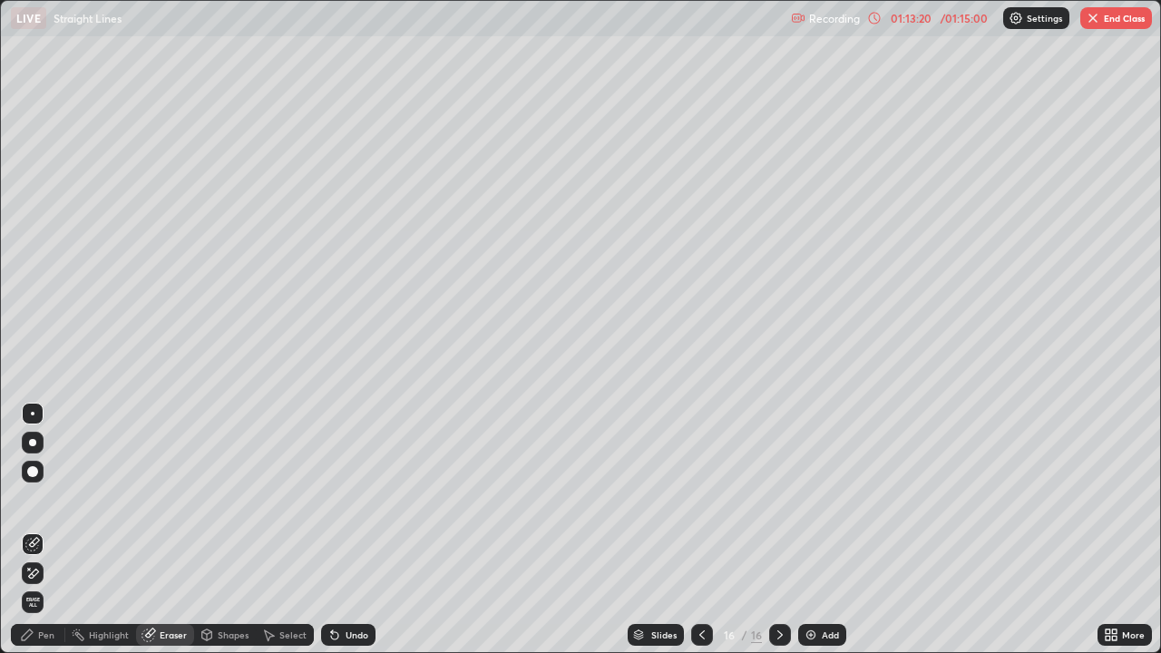
click at [55, 506] on div "Pen" at bounding box center [38, 635] width 54 height 22
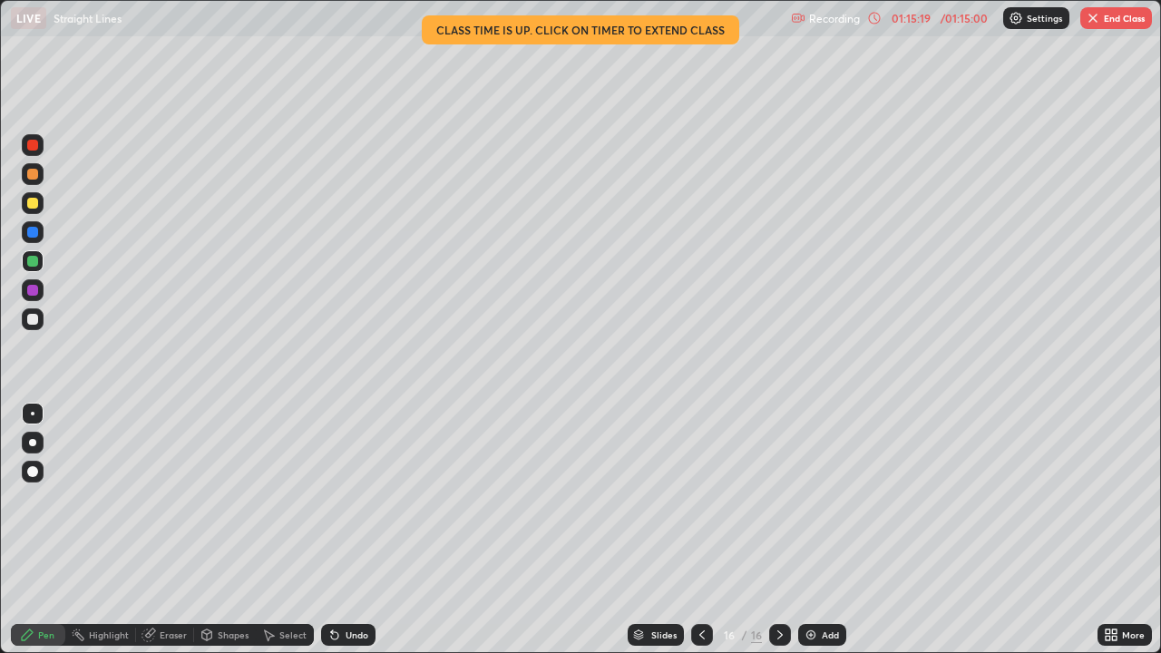
click at [40, 290] on div at bounding box center [33, 290] width 22 height 22
click at [163, 506] on div "Eraser" at bounding box center [173, 634] width 27 height 9
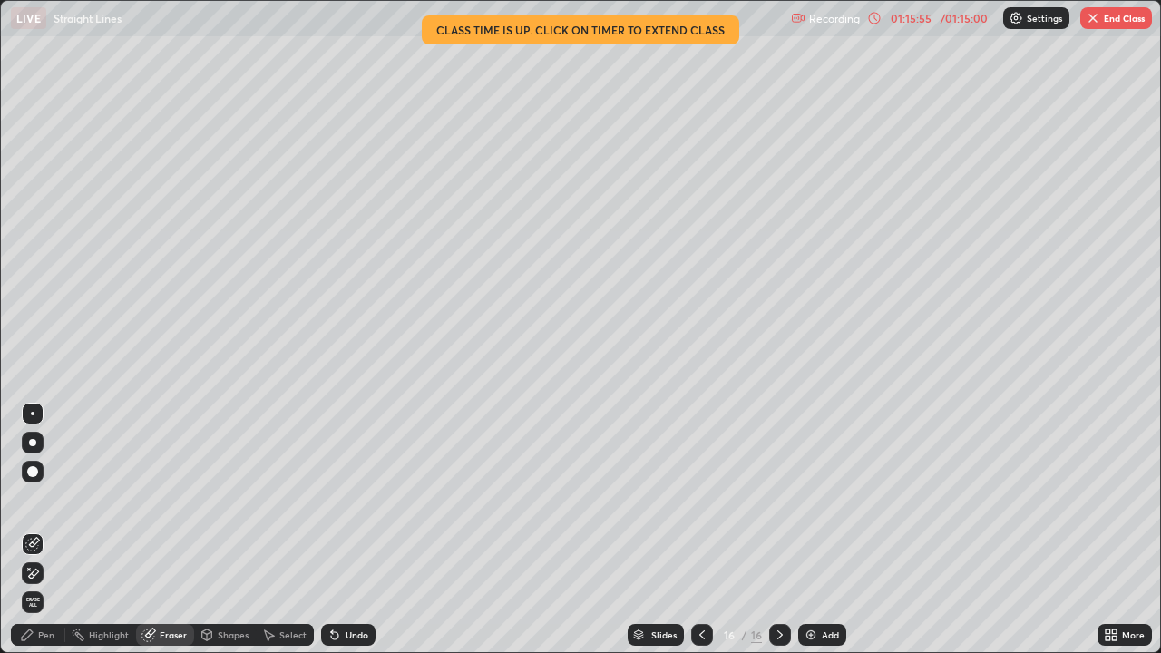
click at [43, 506] on div "Pen" at bounding box center [46, 634] width 16 height 9
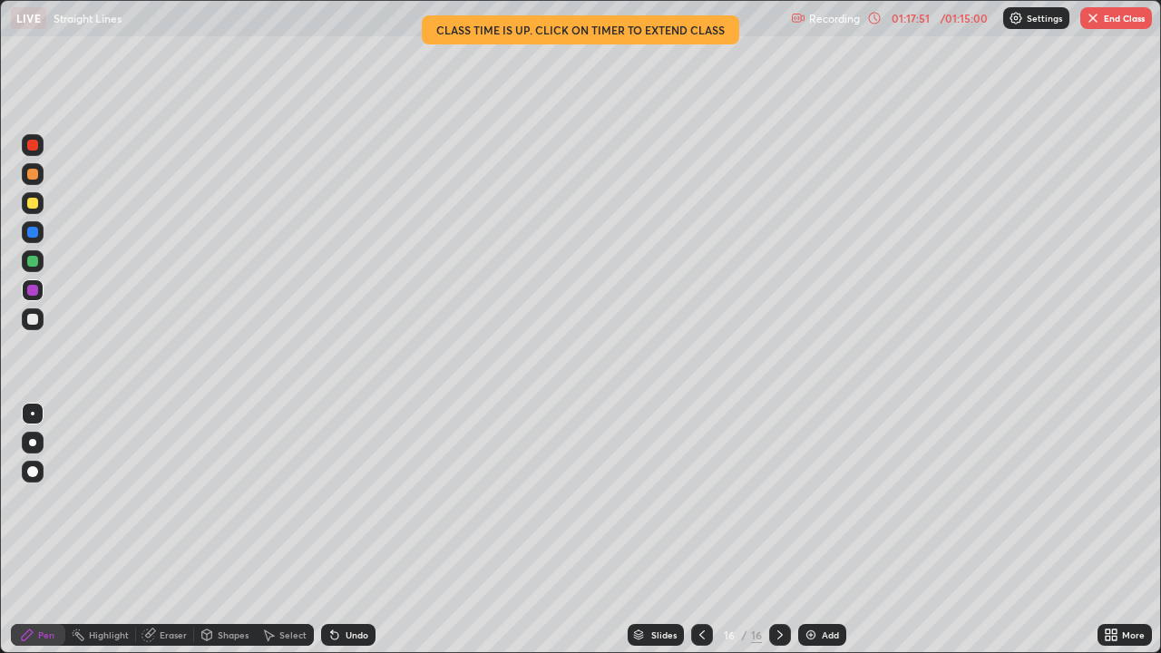
click at [180, 506] on div "Eraser" at bounding box center [173, 634] width 27 height 9
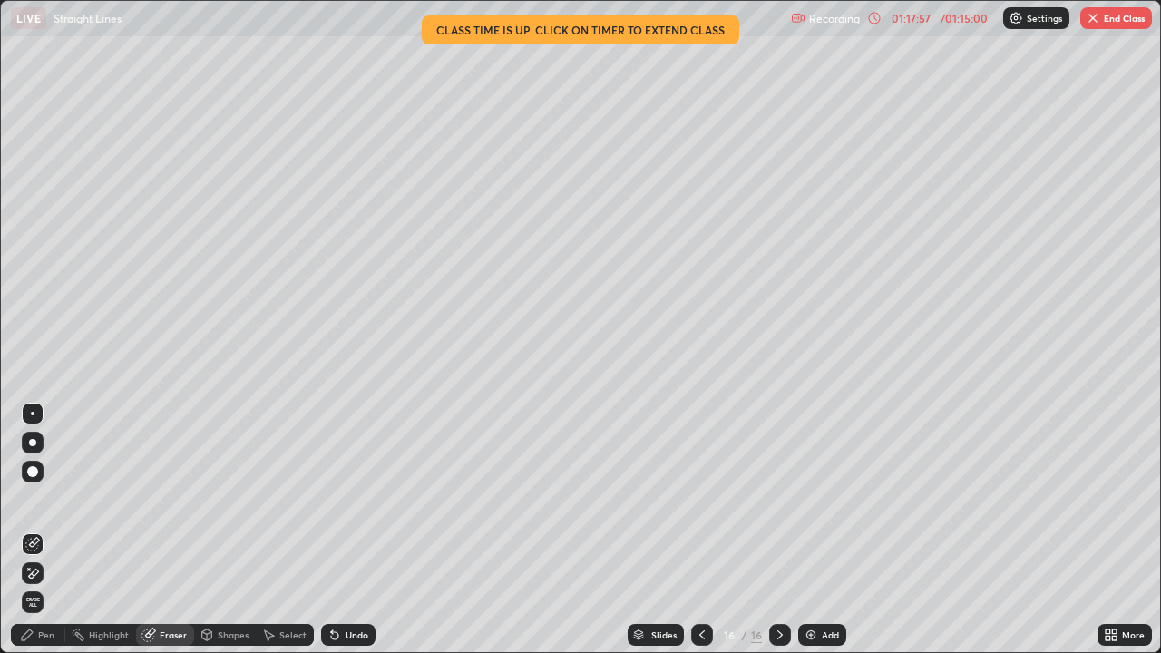
click at [41, 475] on div at bounding box center [33, 472] width 22 height 22
click at [50, 506] on div "Pen" at bounding box center [46, 634] width 16 height 9
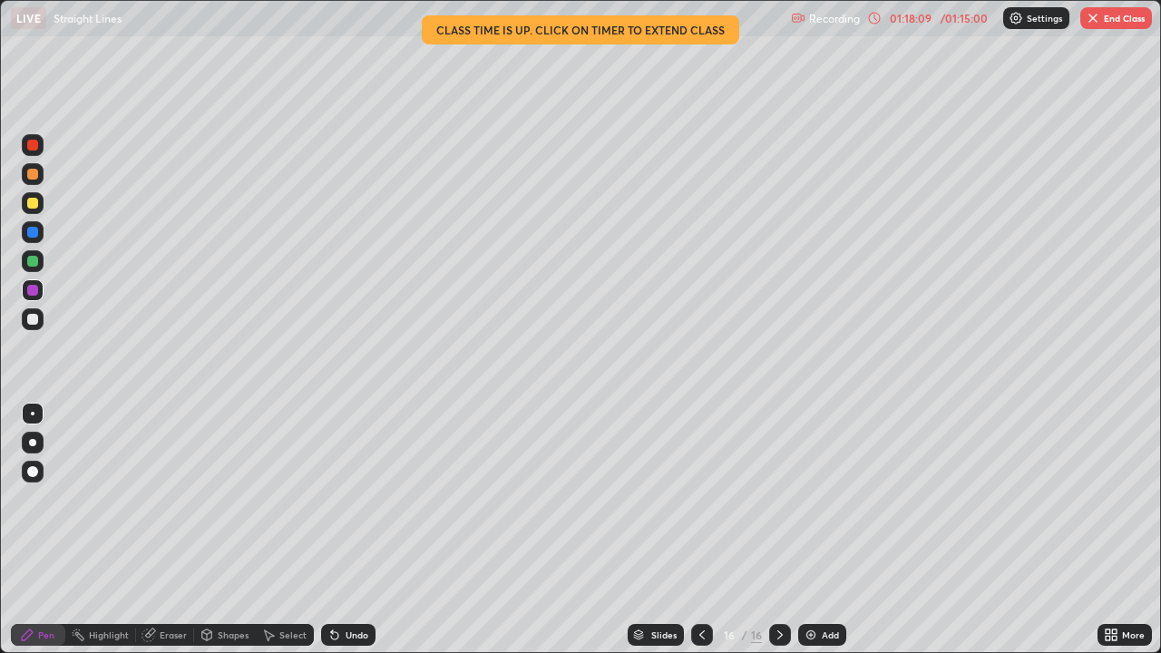
click at [43, 286] on div at bounding box center [33, 290] width 22 height 22
click at [1126, 22] on button "End Class" at bounding box center [1116, 18] width 72 height 22
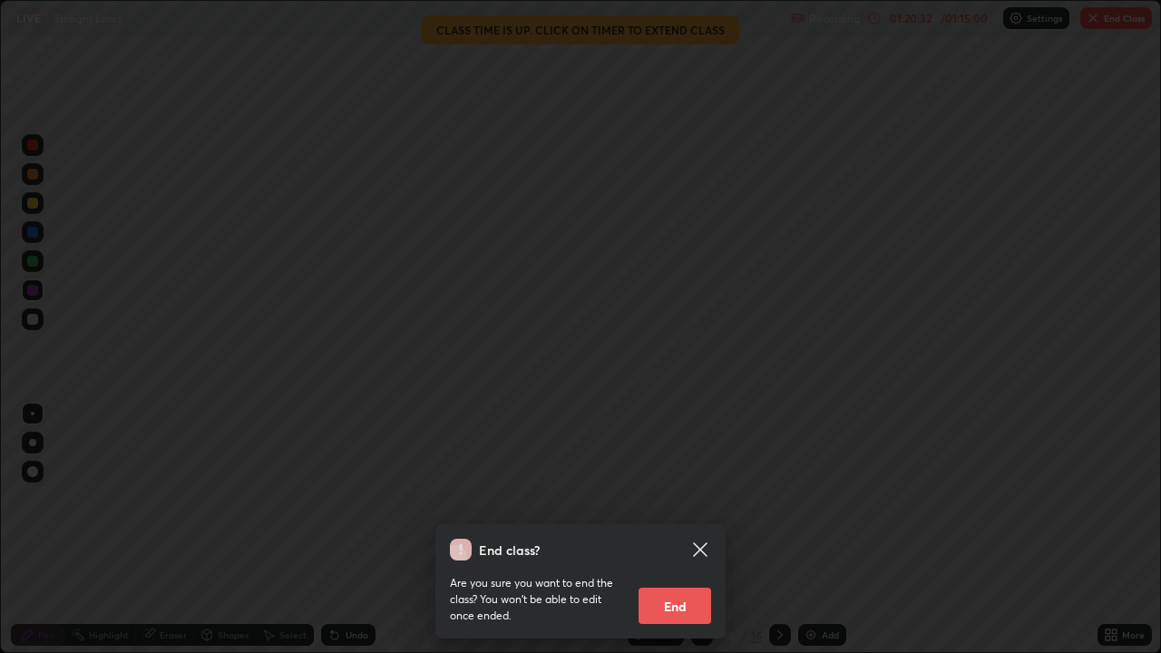
click at [689, 506] on button "End" at bounding box center [674, 606] width 73 height 36
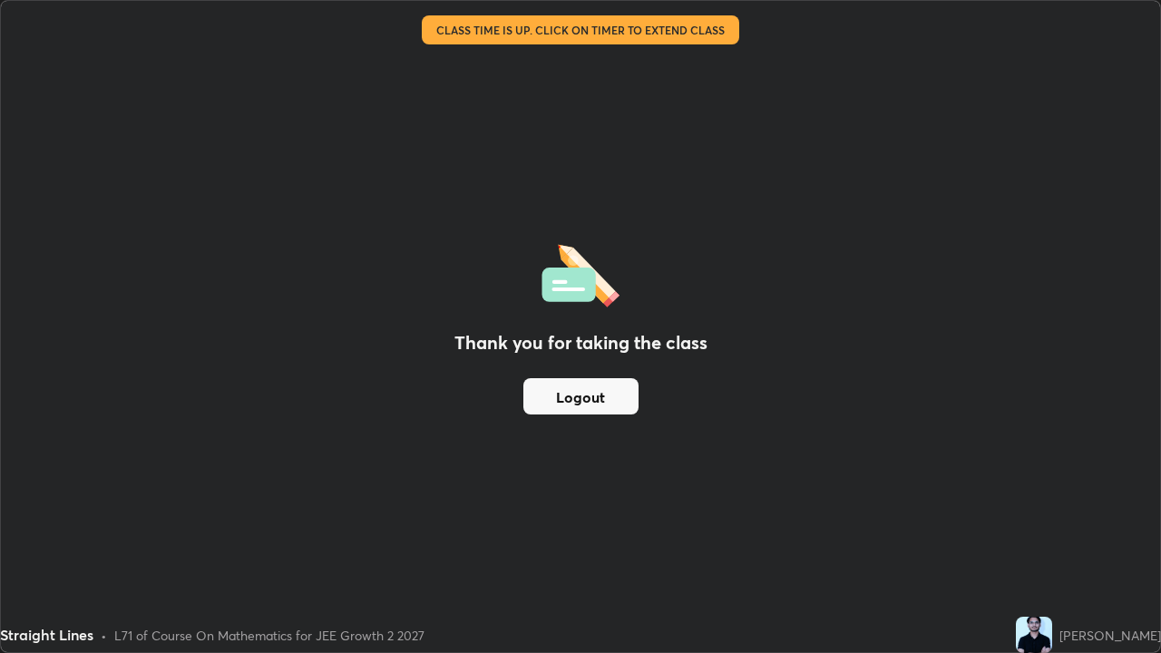
click at [602, 398] on button "Logout" at bounding box center [580, 396] width 115 height 36
click at [603, 398] on button "Logout" at bounding box center [580, 396] width 115 height 36
